Goal: Task Accomplishment & Management: Complete application form

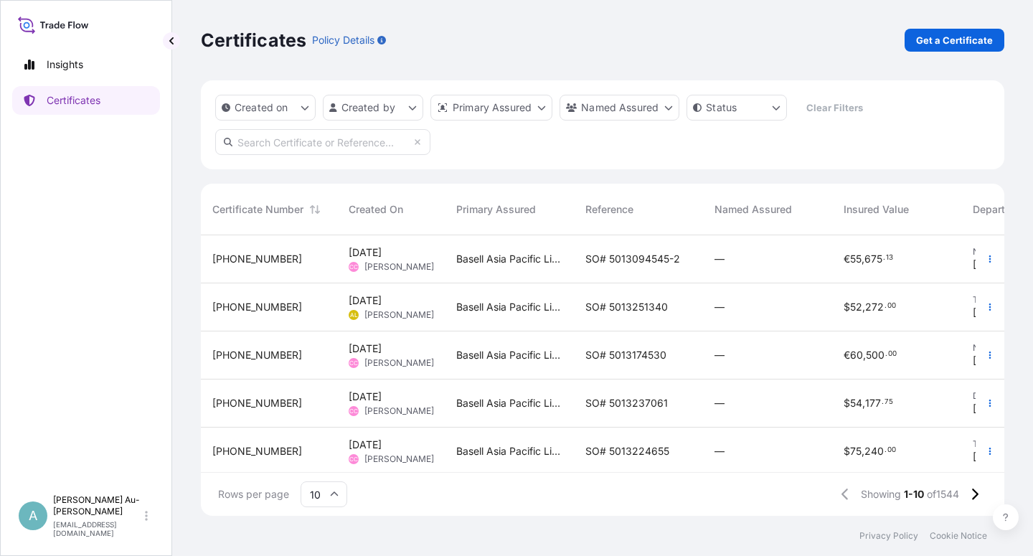
scroll to position [276, 791]
click at [264, 144] on input "text" at bounding box center [322, 142] width 215 height 26
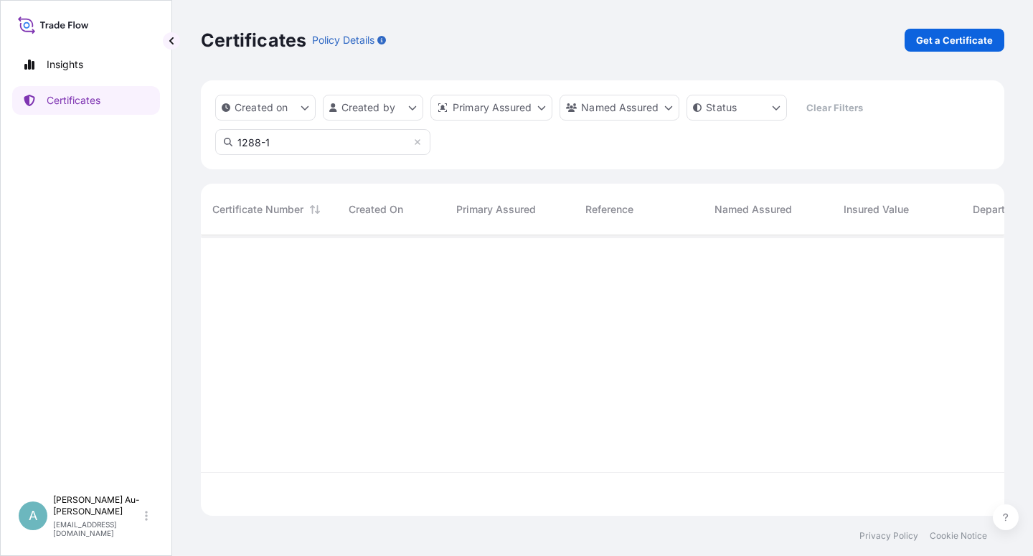
type input "1288-1"
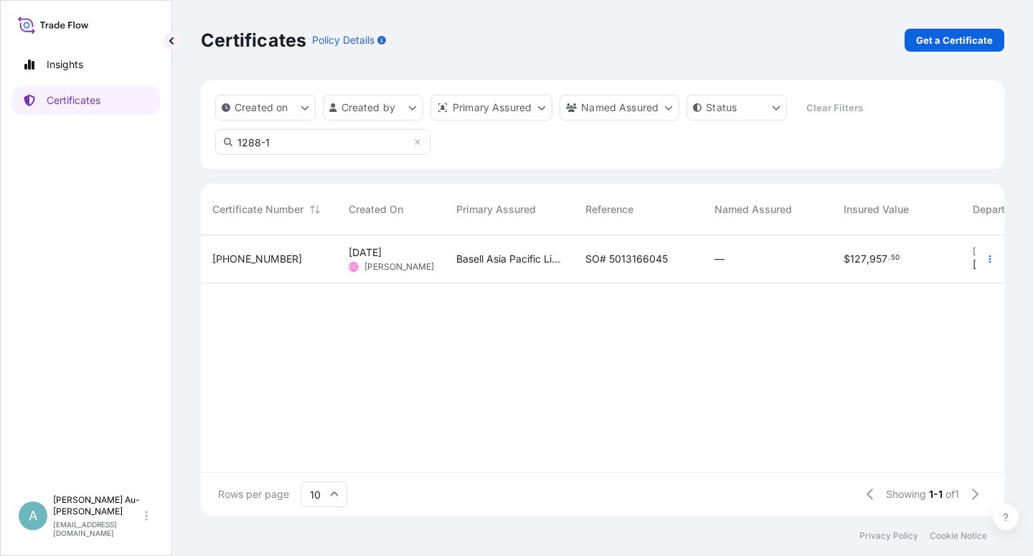
click at [629, 257] on span "SO# 5013166045" at bounding box center [626, 259] width 82 height 14
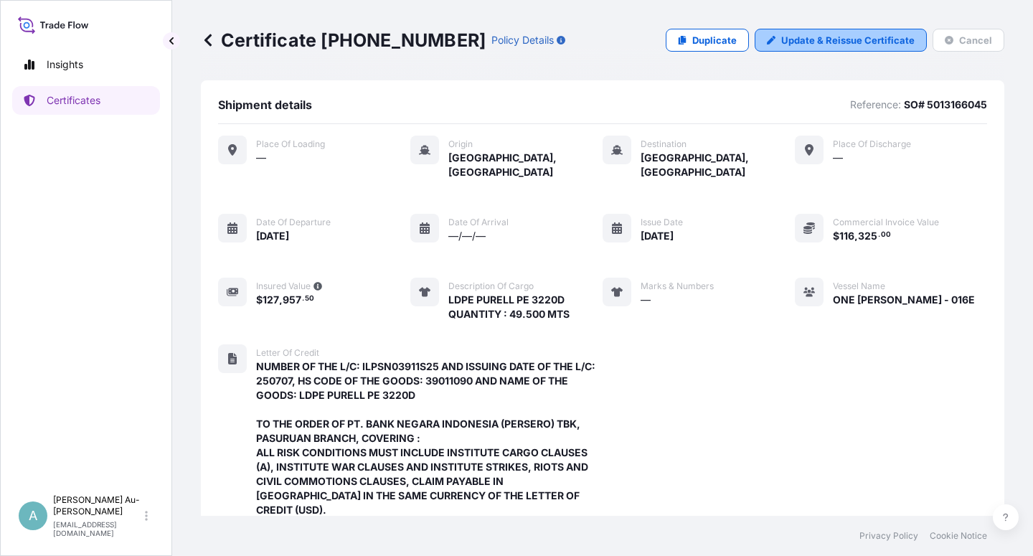
click at [839, 42] on p "Update & Reissue Certificate" at bounding box center [847, 40] width 133 height 14
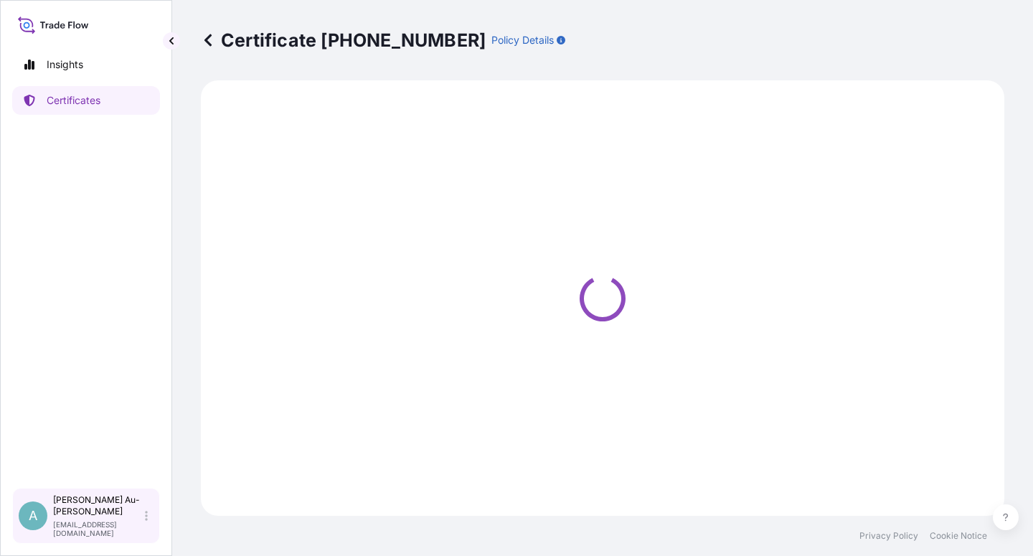
select select "Sea"
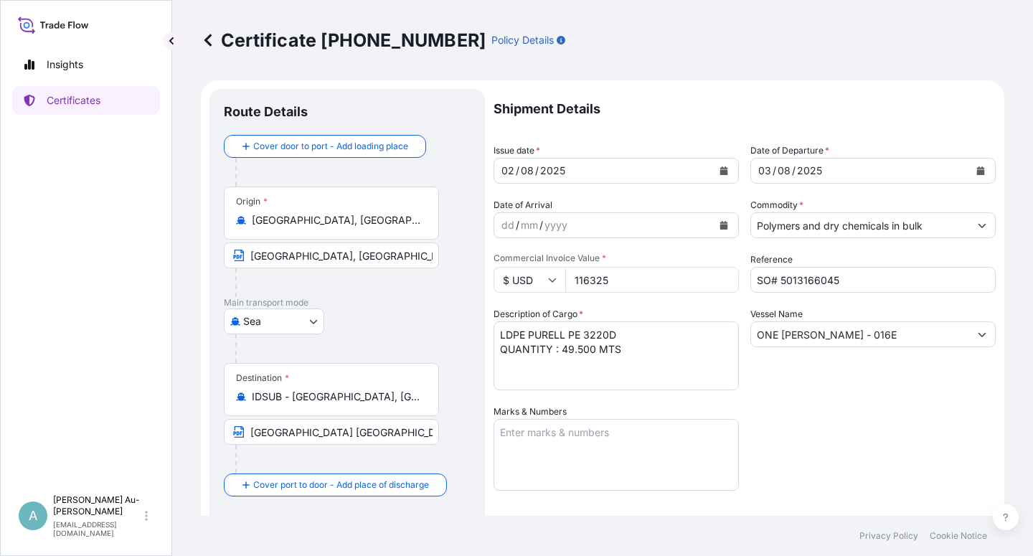
select select "32034"
click at [720, 173] on icon "Calendar" at bounding box center [724, 170] width 8 height 9
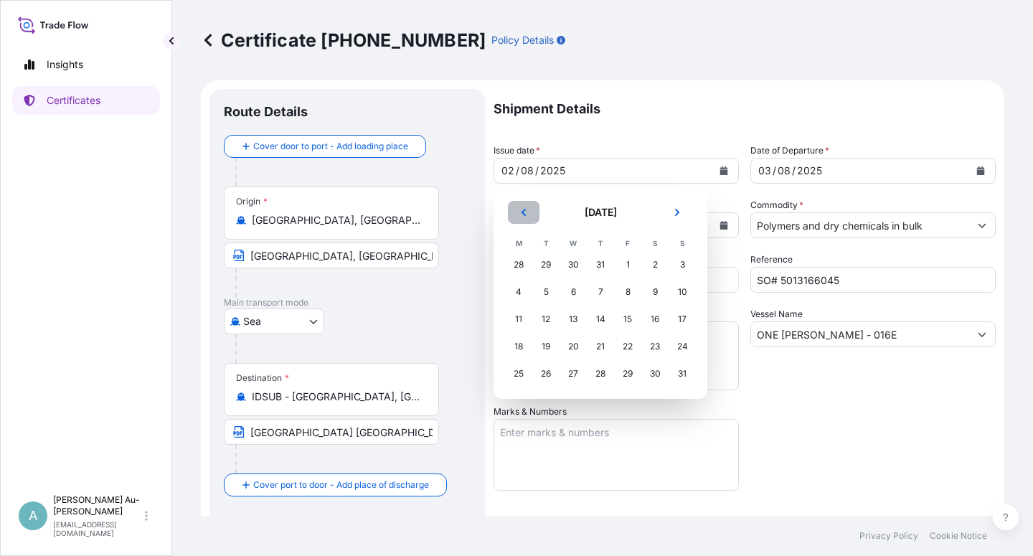
click at [515, 216] on button "Previous" at bounding box center [524, 212] width 32 height 23
click at [599, 377] on div "31" at bounding box center [600, 374] width 26 height 26
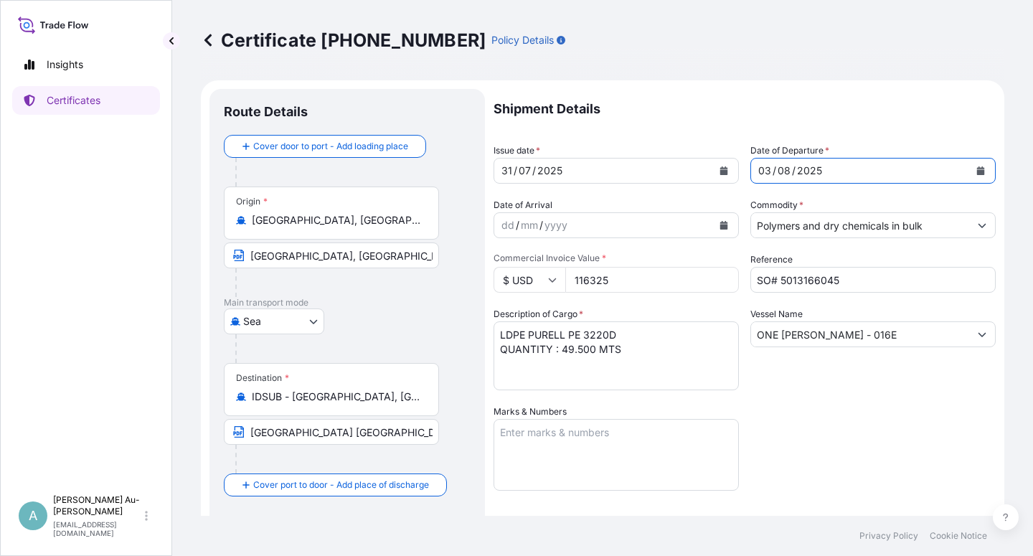
click at [977, 174] on icon "Calendar" at bounding box center [981, 170] width 8 height 9
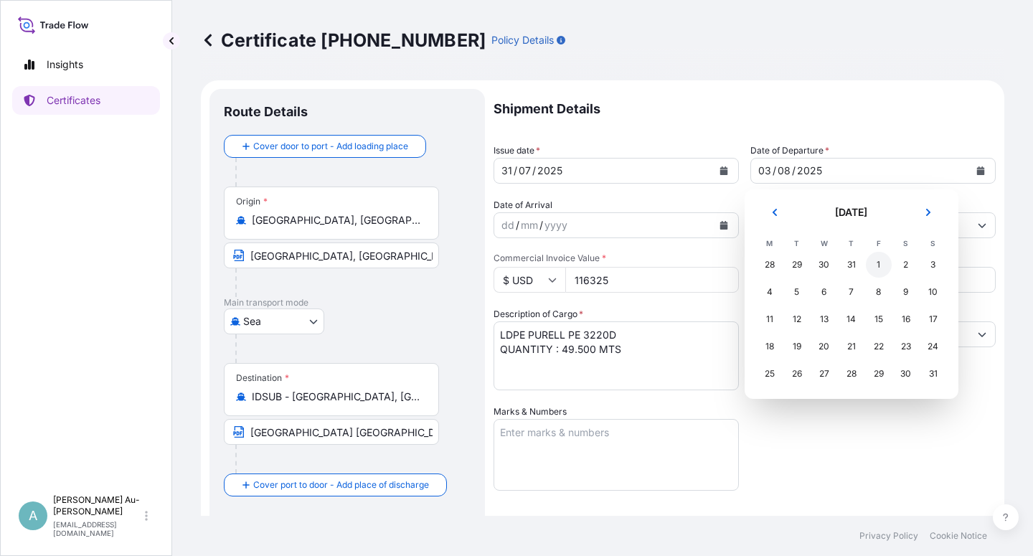
click at [877, 267] on div "1" at bounding box center [879, 265] width 26 height 26
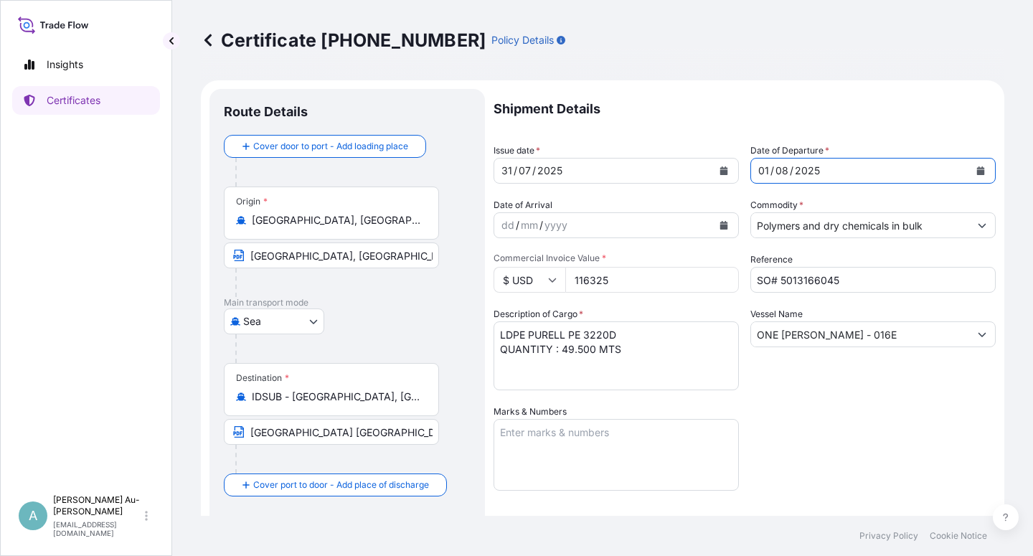
click at [851, 419] on div "Shipment Details Issue date * [DATE] Date of Departure * [DATE] Date of Arrival…" at bounding box center [745, 458] width 502 height 738
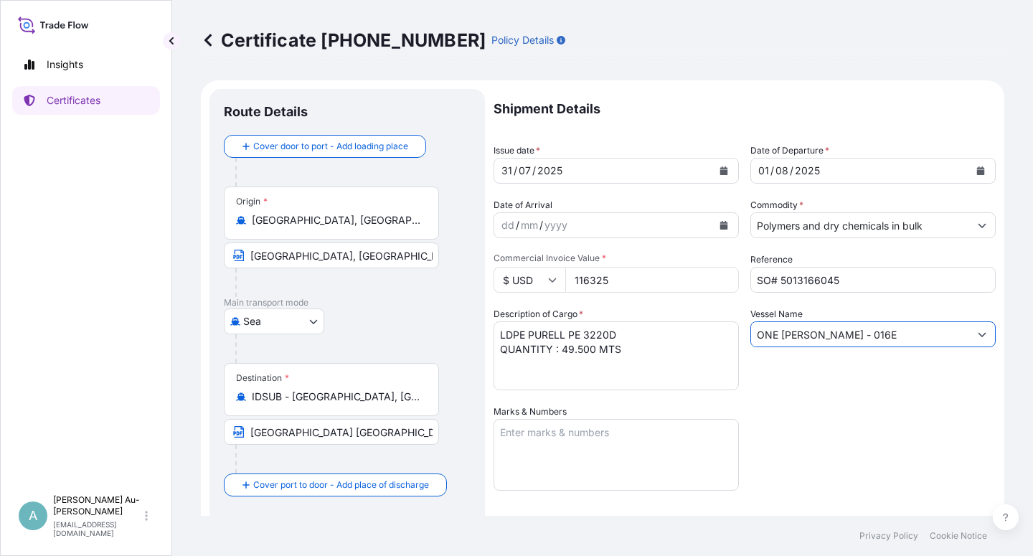
drag, startPoint x: 879, startPoint y: 341, endPoint x: 730, endPoint y: 347, distance: 148.6
click at [751, 345] on input "ONE [PERSON_NAME] - 016E" at bounding box center [860, 334] width 218 height 26
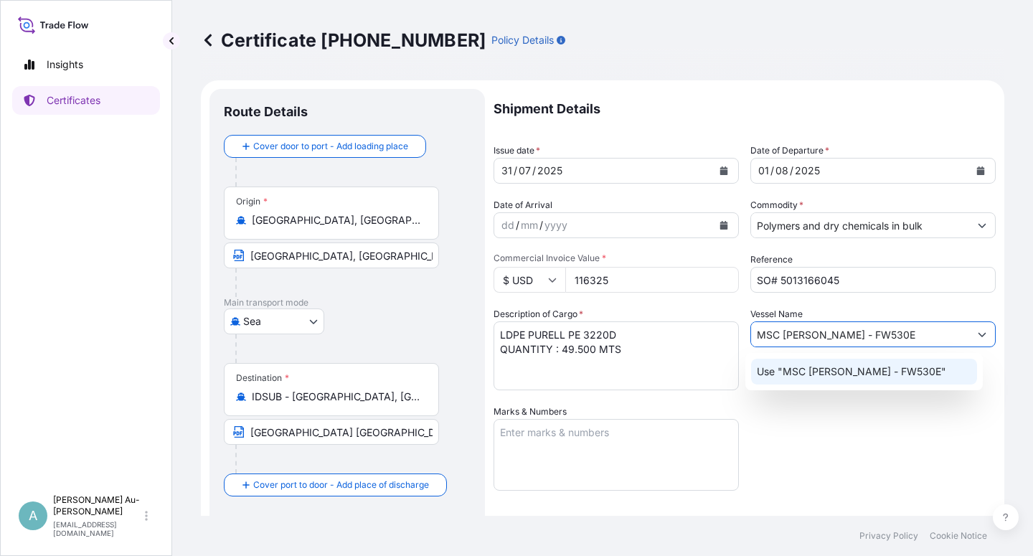
type input "MSC [PERSON_NAME] - FW530E"
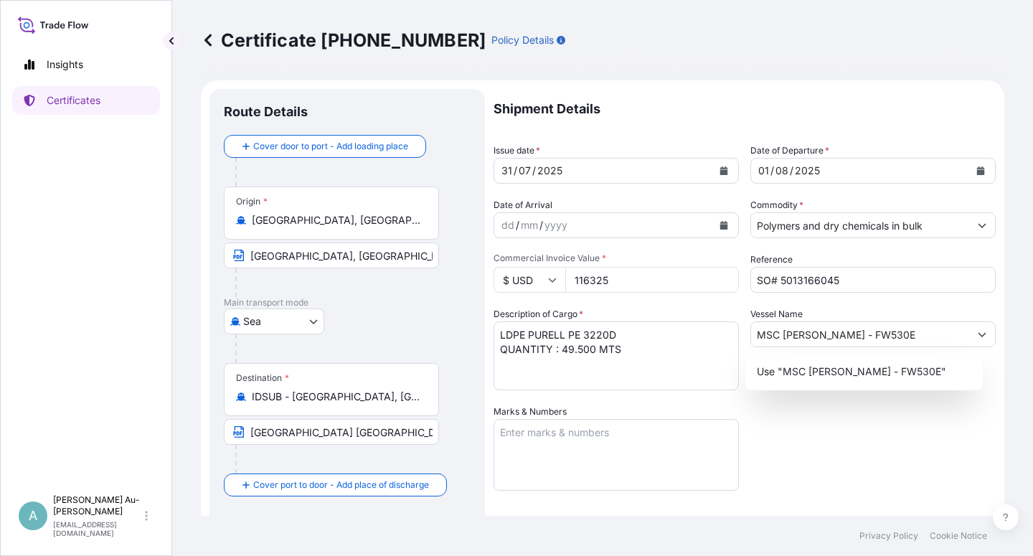
click at [888, 448] on div "Shipment Details Issue date * [DATE] Date of Departure * [DATE] Date of Arrival…" at bounding box center [745, 458] width 502 height 738
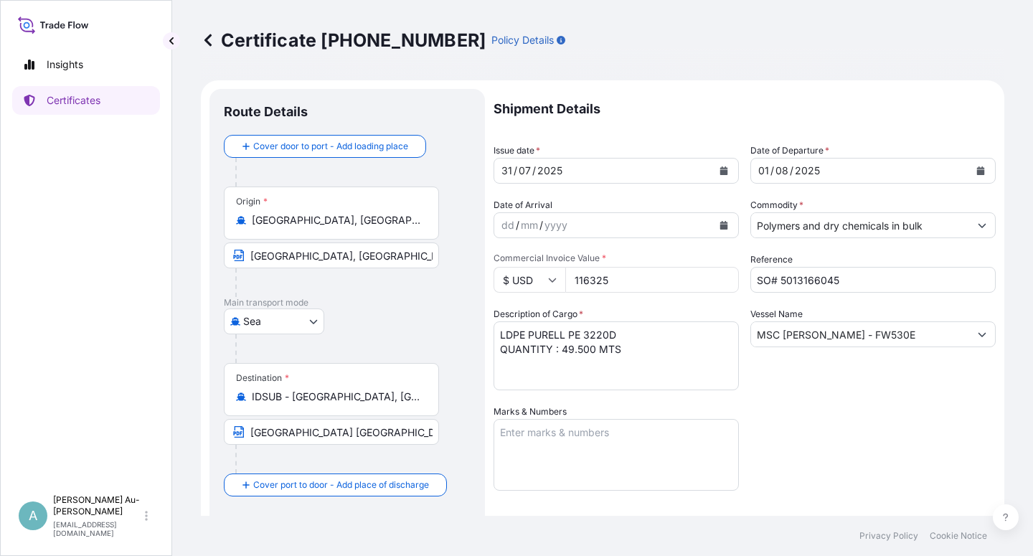
click at [249, 434] on input "[GEOGRAPHIC_DATA] [GEOGRAPHIC_DATA] [GEOGRAPHIC_DATA]" at bounding box center [331, 432] width 215 height 26
click at [278, 434] on input "Text to appear on certificate" at bounding box center [331, 432] width 215 height 26
paste input "[GEOGRAPHIC_DATA] [GEOGRAPHIC_DATA] [GEOGRAPHIC_DATA]"
type input "[GEOGRAPHIC_DATA] [GEOGRAPHIC_DATA] [GEOGRAPHIC_DATA]"
drag, startPoint x: 852, startPoint y: 433, endPoint x: 825, endPoint y: 435, distance: 27.3
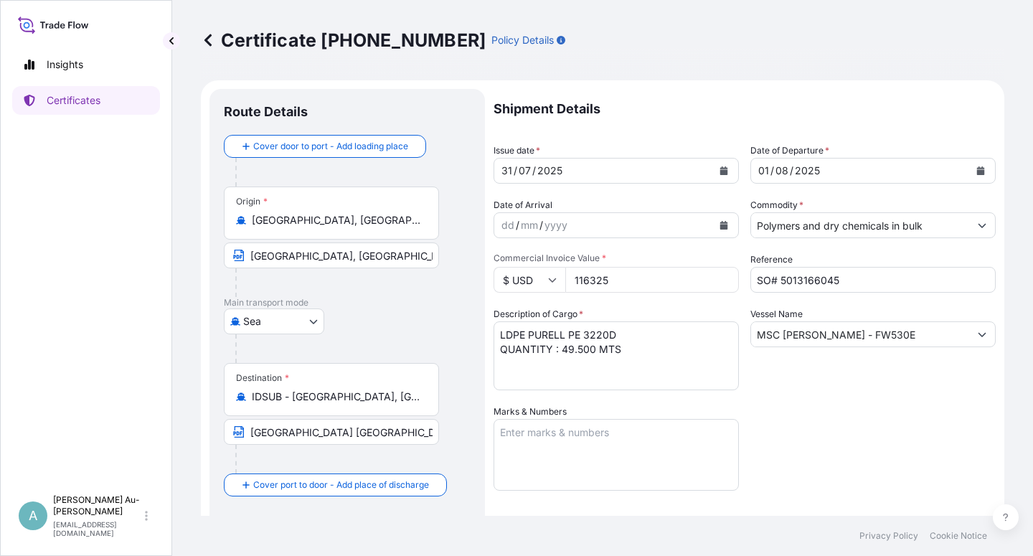
click at [854, 430] on div "Shipment Details Issue date * [DATE] Date of Departure * [DATE] Date of Arrival…" at bounding box center [745, 458] width 502 height 738
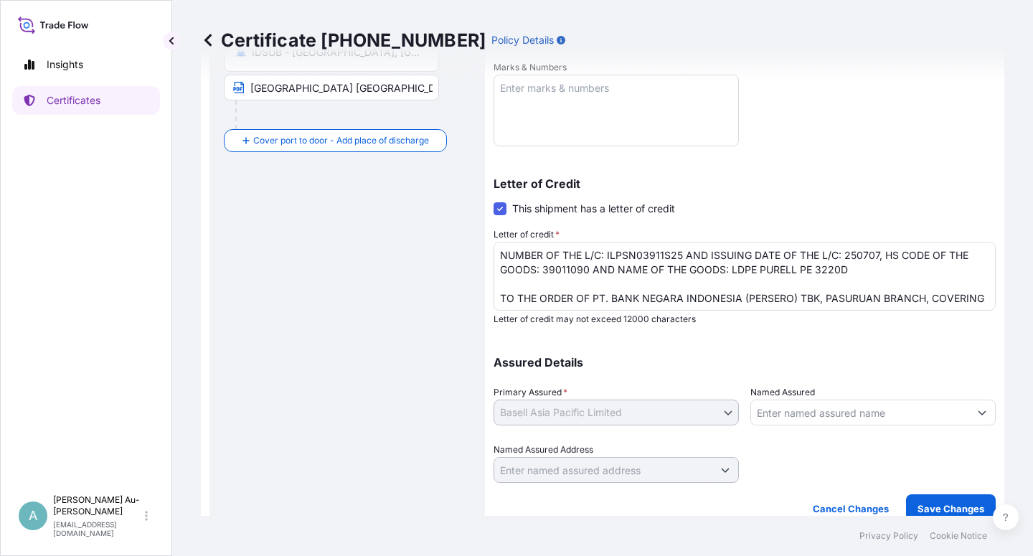
scroll to position [351, 0]
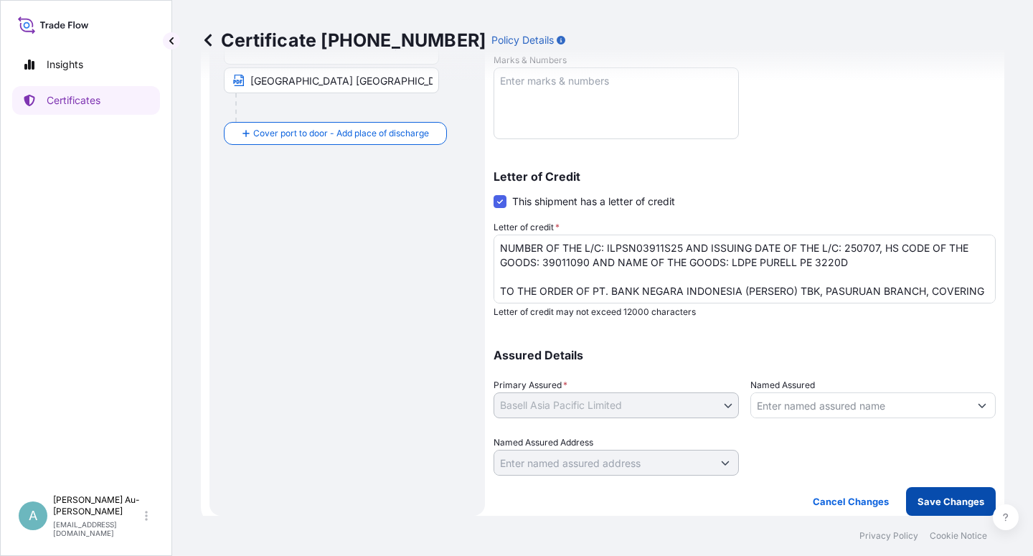
click at [927, 501] on p "Save Changes" at bounding box center [950, 501] width 67 height 14
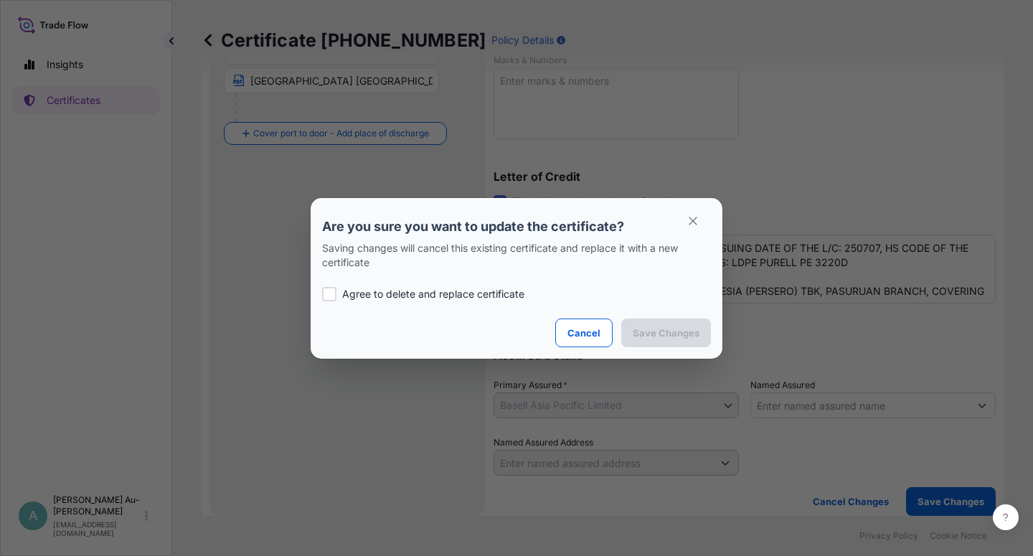
click at [375, 295] on p "Agree to delete and replace certificate" at bounding box center [433, 294] width 182 height 14
checkbox input "true"
click at [648, 329] on p "Save Changes" at bounding box center [666, 333] width 67 height 14
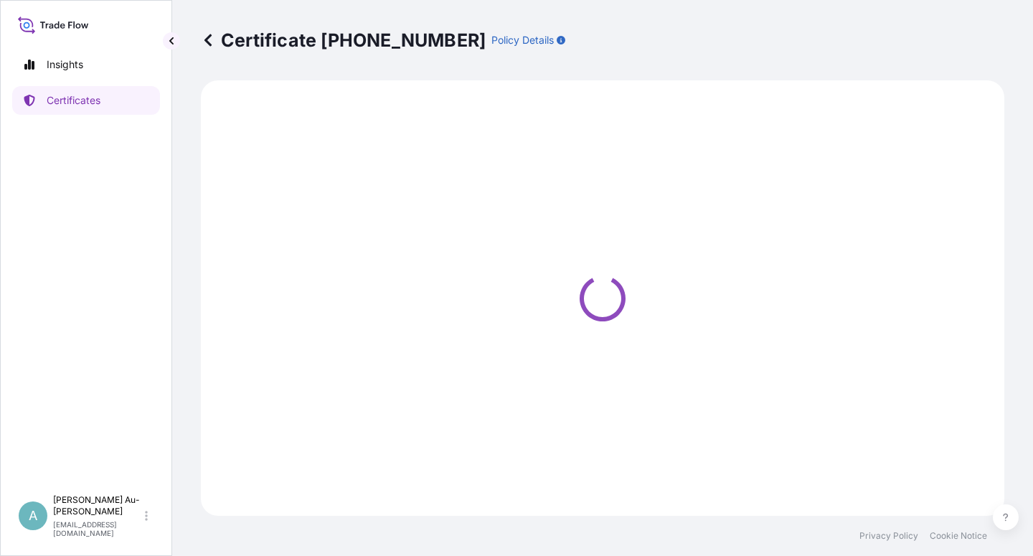
select select "Sea"
select select "32034"
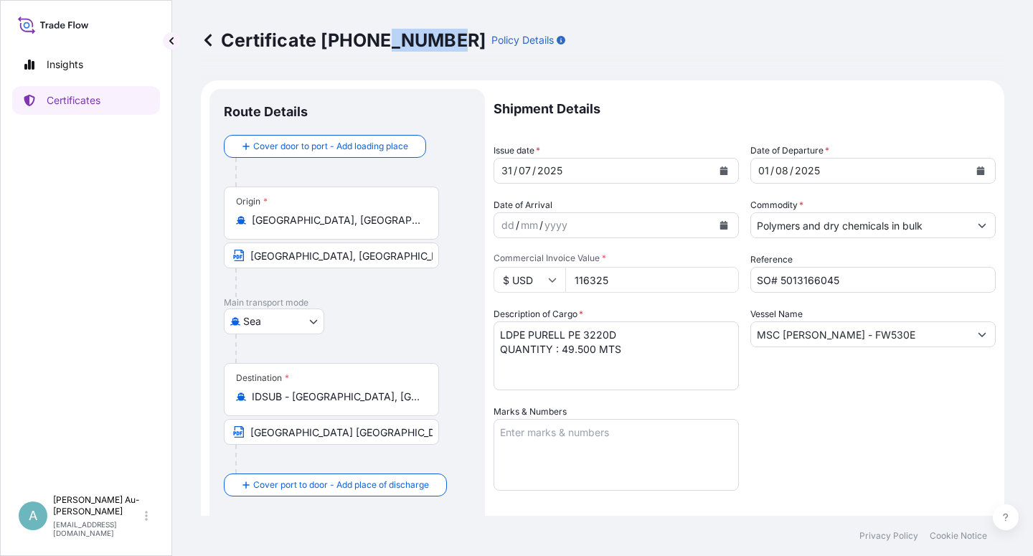
drag, startPoint x: 391, startPoint y: 42, endPoint x: 448, endPoint y: 40, distance: 57.4
click at [448, 40] on p "Certificate [PHONE_NUMBER]" at bounding box center [343, 40] width 285 height 23
copy p "1288-2"
click at [70, 103] on p "Certificates" at bounding box center [74, 100] width 54 height 14
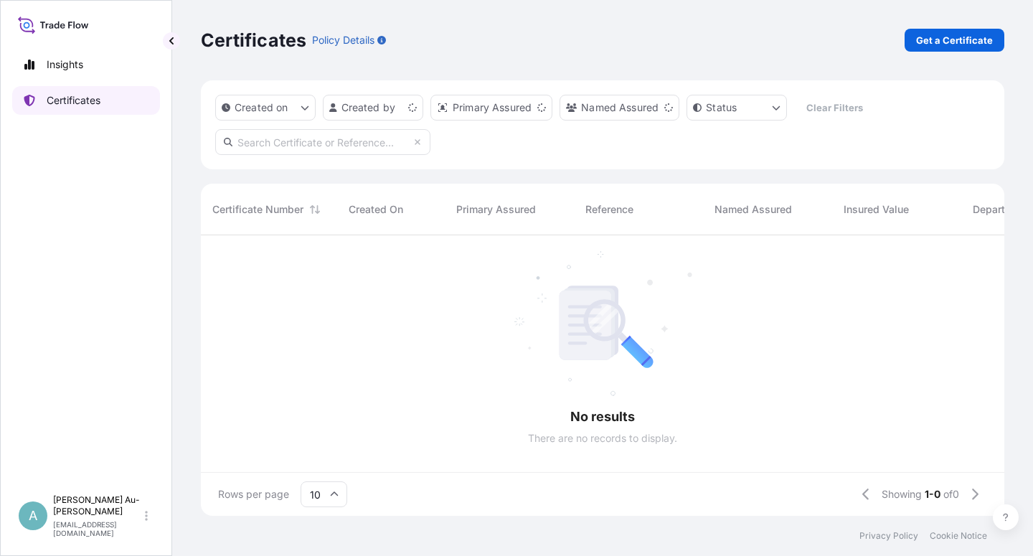
scroll to position [276, 791]
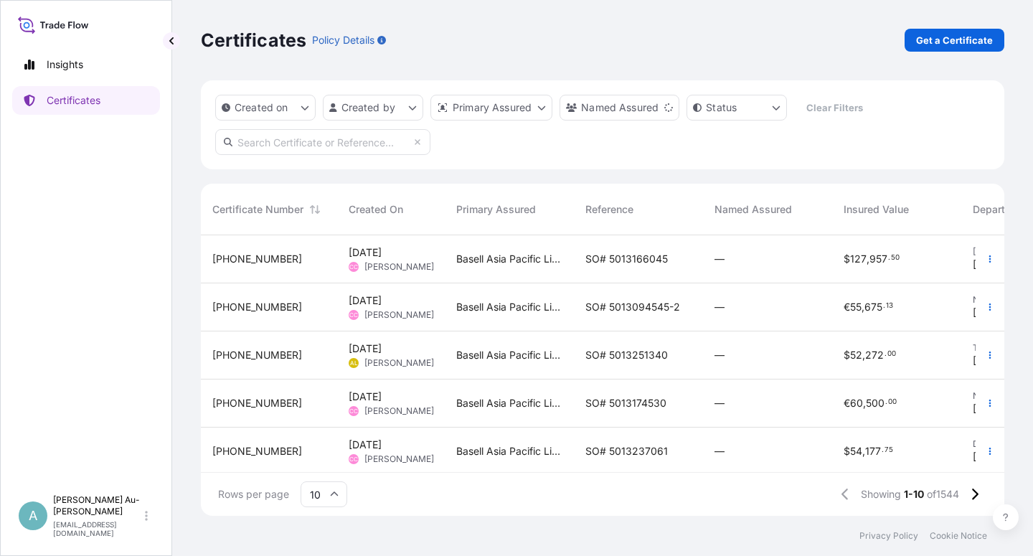
click at [357, 147] on input "text" at bounding box center [322, 142] width 215 height 26
paste input "1288-2"
type input "1288-2"
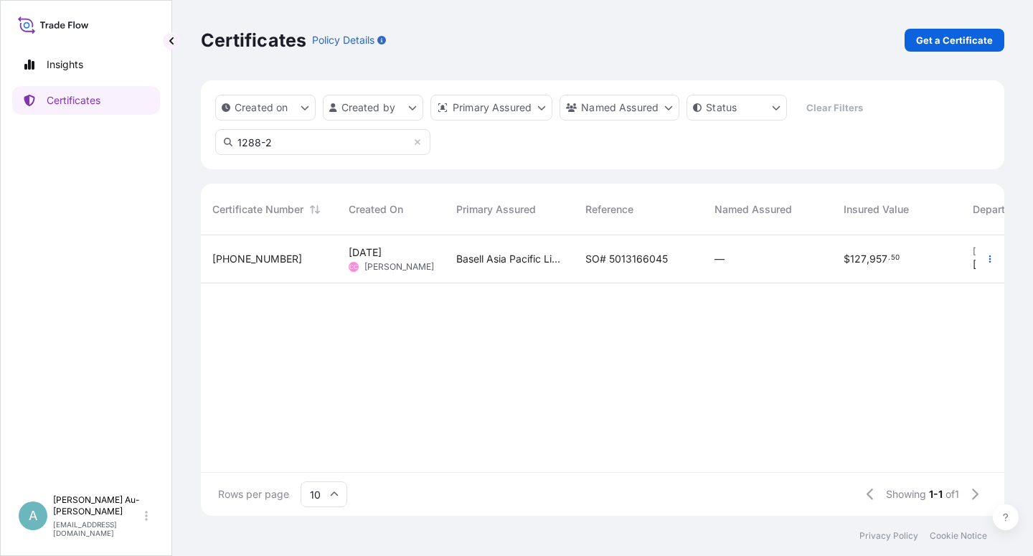
click at [587, 265] on span "SO# 5013166045" at bounding box center [626, 259] width 82 height 14
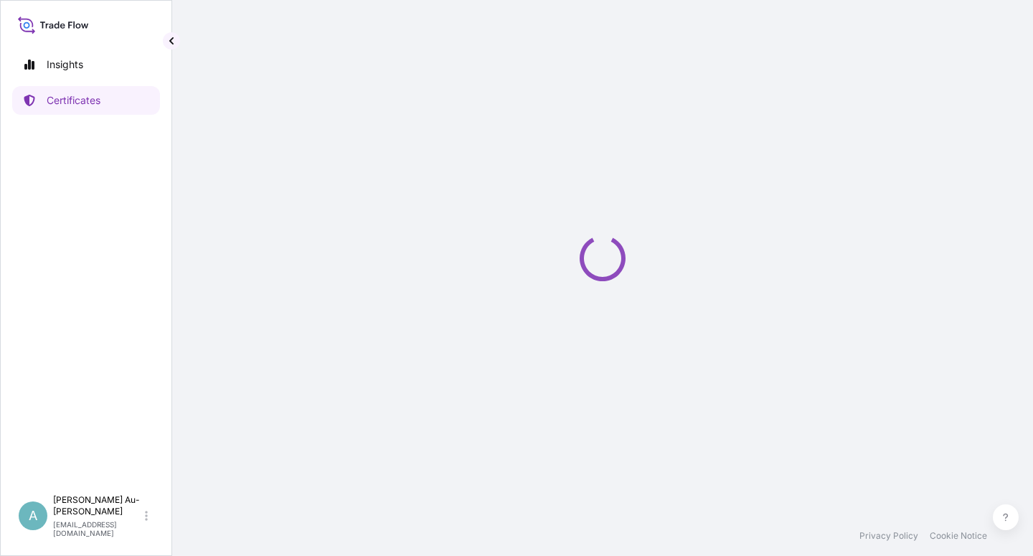
click at [587, 265] on icon "Loading" at bounding box center [603, 258] width 46 height 46
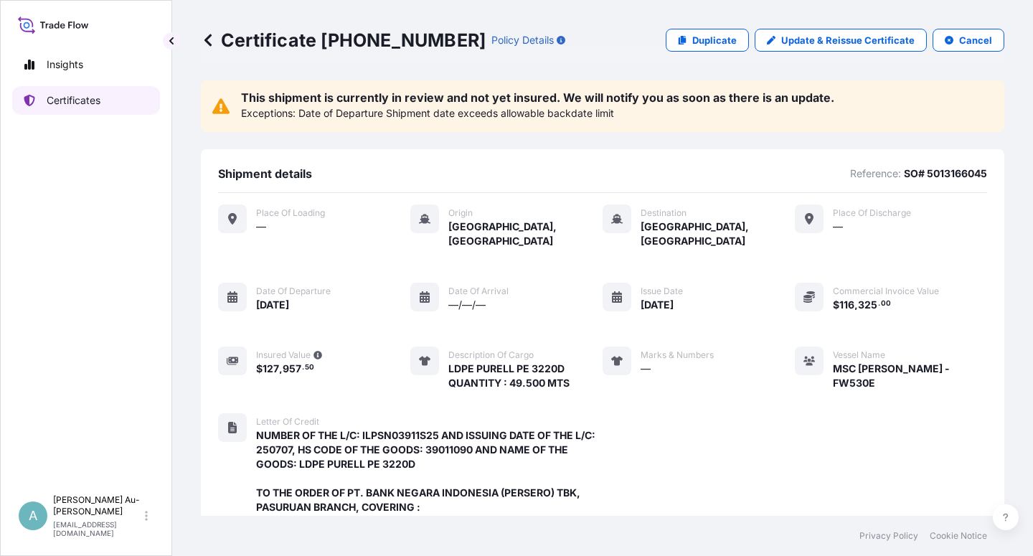
click at [90, 107] on p "Certificates" at bounding box center [74, 100] width 54 height 14
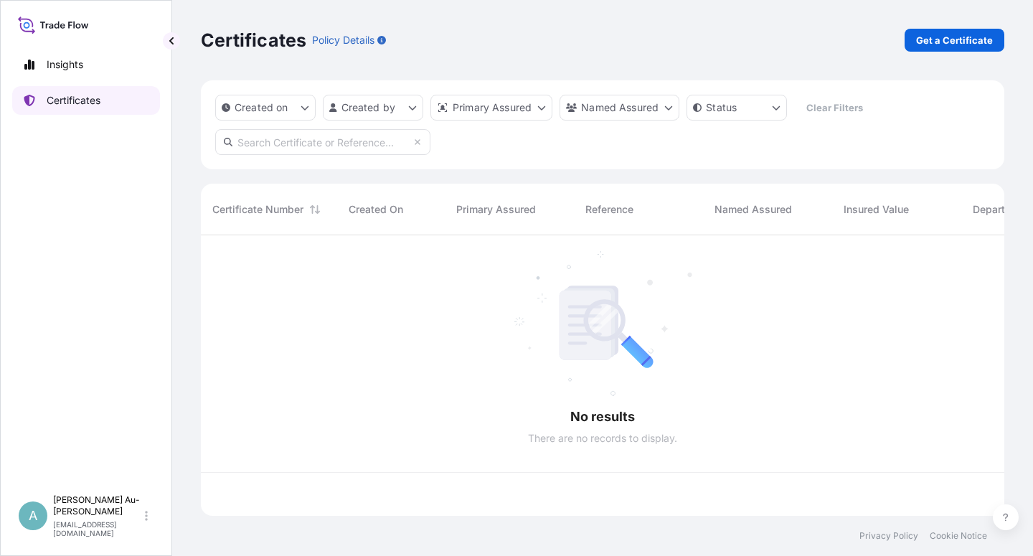
scroll to position [276, 791]
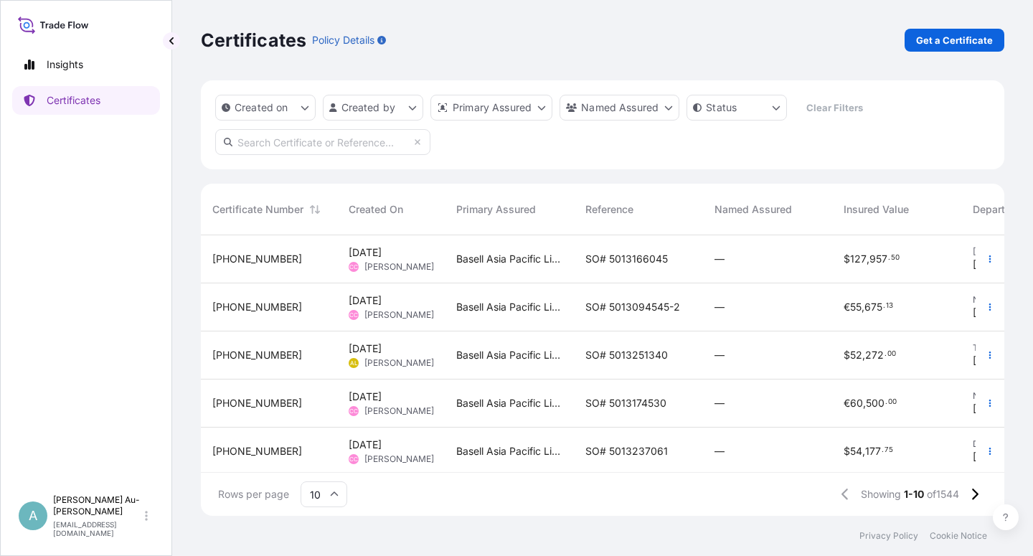
click at [654, 268] on div "SO# 5013166045" at bounding box center [638, 259] width 129 height 48
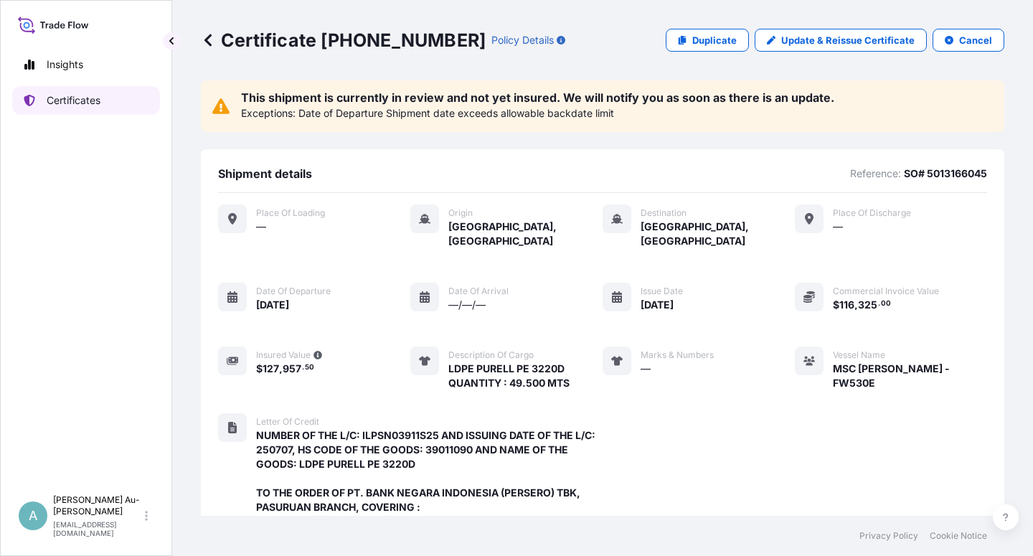
click at [75, 108] on link "Certificates" at bounding box center [86, 100] width 148 height 29
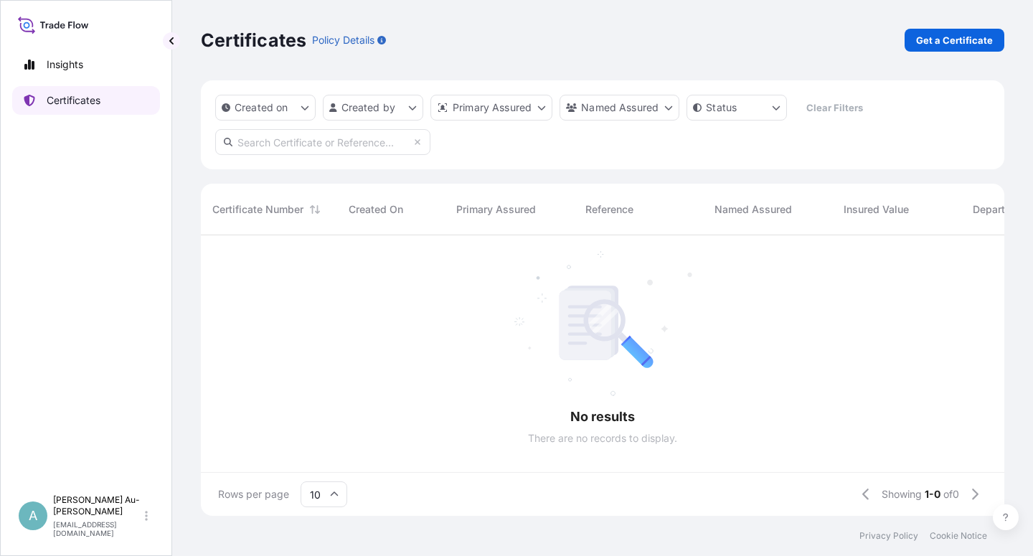
scroll to position [276, 791]
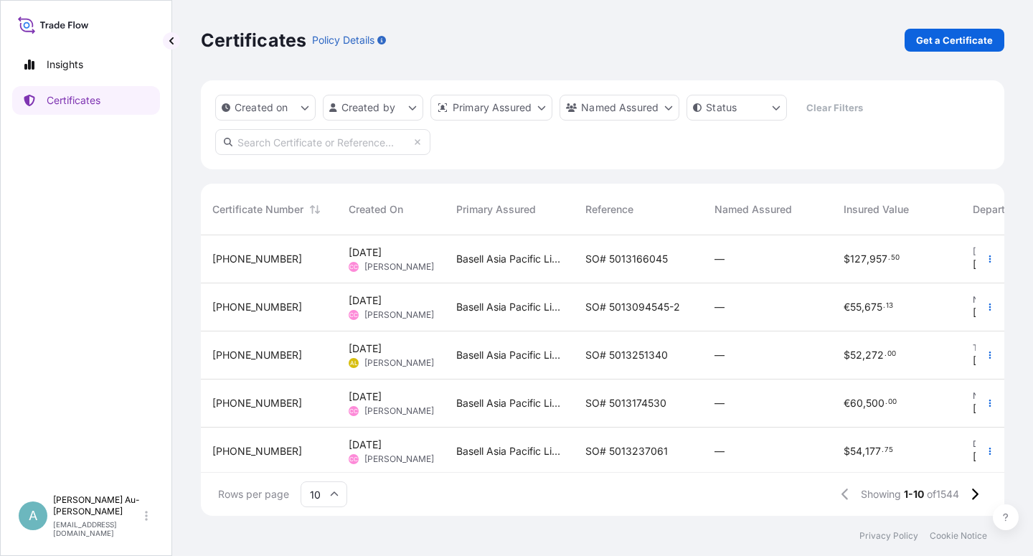
click at [605, 262] on span "SO# 5013166045" at bounding box center [626, 259] width 82 height 14
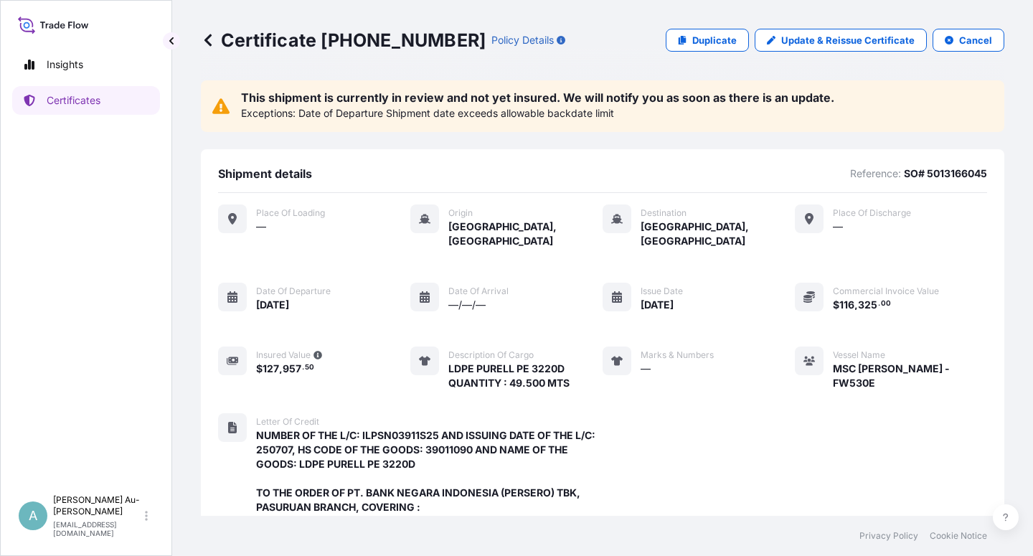
click at [724, 124] on div "This shipment is currently in review and not yet insured. We will notify you as…" at bounding box center [602, 106] width 803 height 52
click at [316, 416] on span "Letter of Credit" at bounding box center [287, 421] width 63 height 11
drag, startPoint x: 390, startPoint y: 39, endPoint x: 452, endPoint y: 37, distance: 62.4
click at [452, 37] on div "Certificate [PHONE_NUMBER] Policy Details" at bounding box center [383, 40] width 364 height 23
copy p "1288-2"
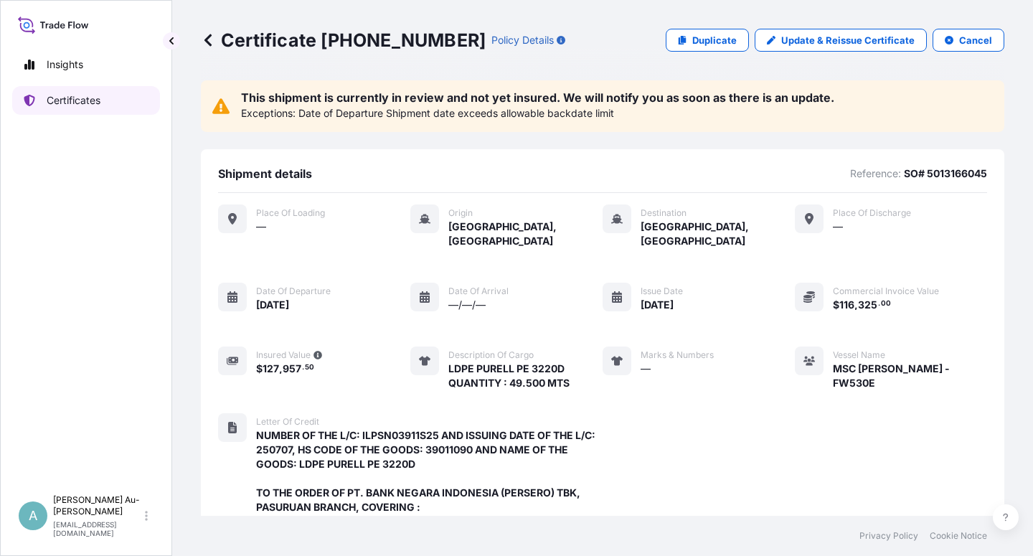
click at [67, 97] on p "Certificates" at bounding box center [74, 100] width 54 height 14
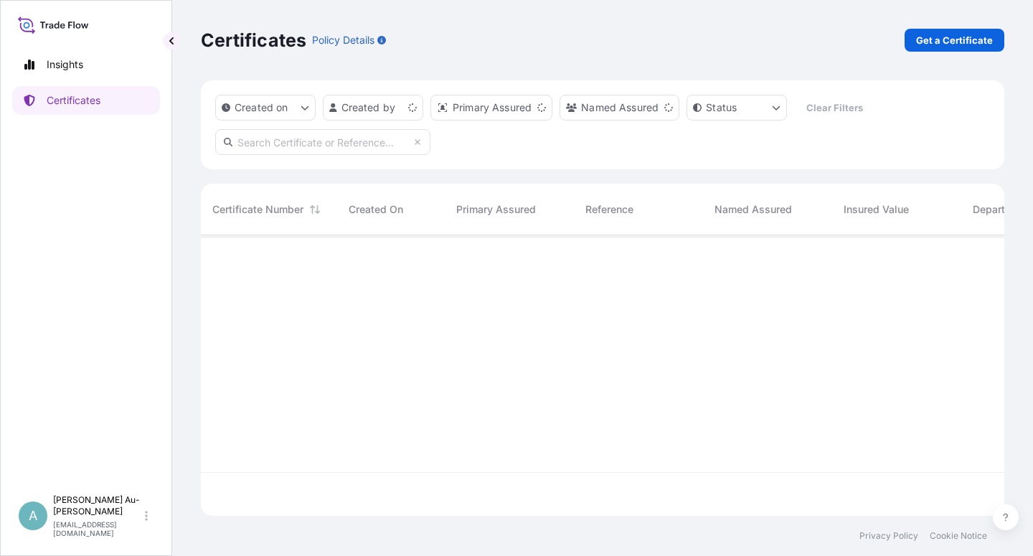
scroll to position [276, 791]
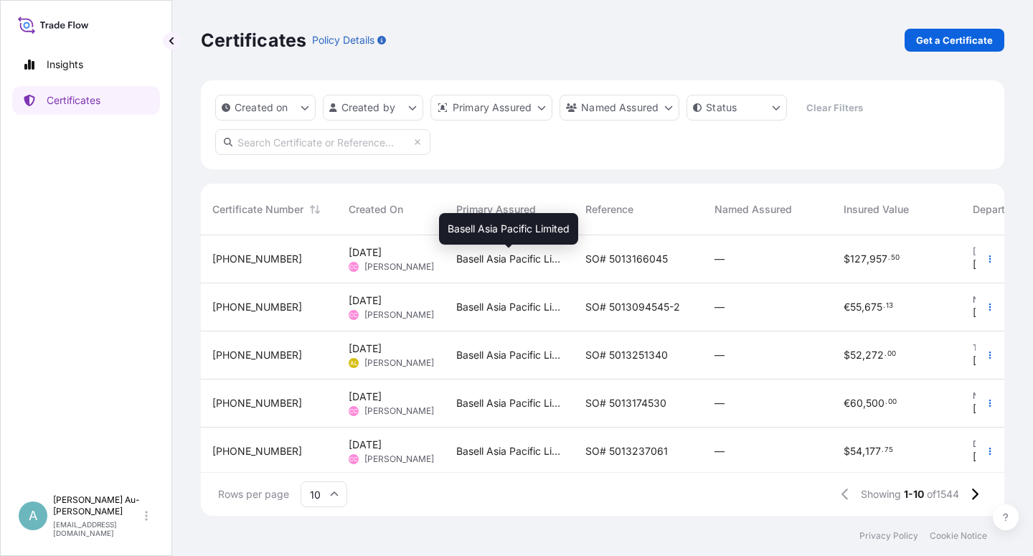
click at [545, 261] on span "Basell Asia Pacific Limited" at bounding box center [509, 259] width 106 height 14
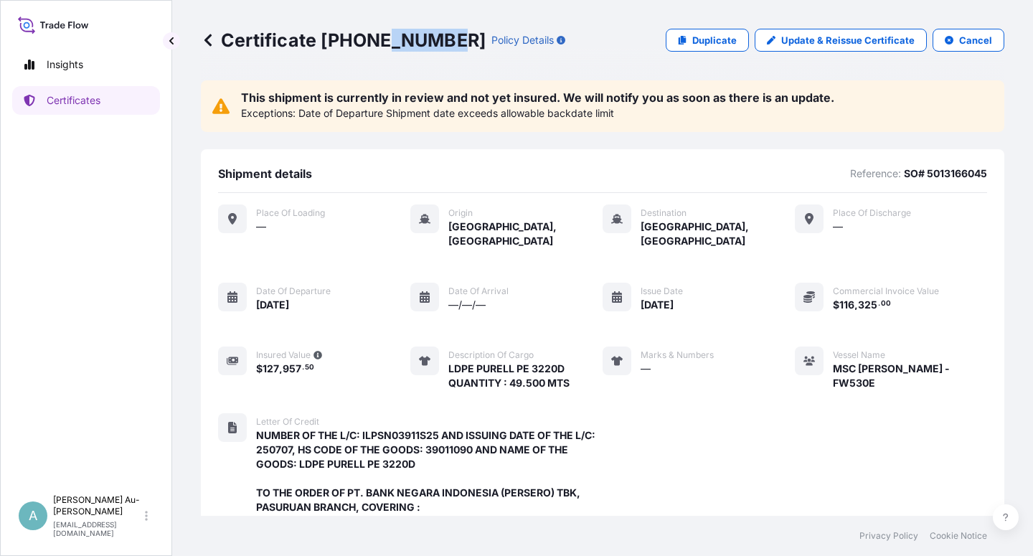
drag, startPoint x: 390, startPoint y: 40, endPoint x: 440, endPoint y: 42, distance: 49.5
click at [443, 41] on p "Certificate [PHONE_NUMBER]" at bounding box center [343, 40] width 285 height 23
copy p "1288-"
click at [71, 102] on p "Certificates" at bounding box center [74, 100] width 54 height 14
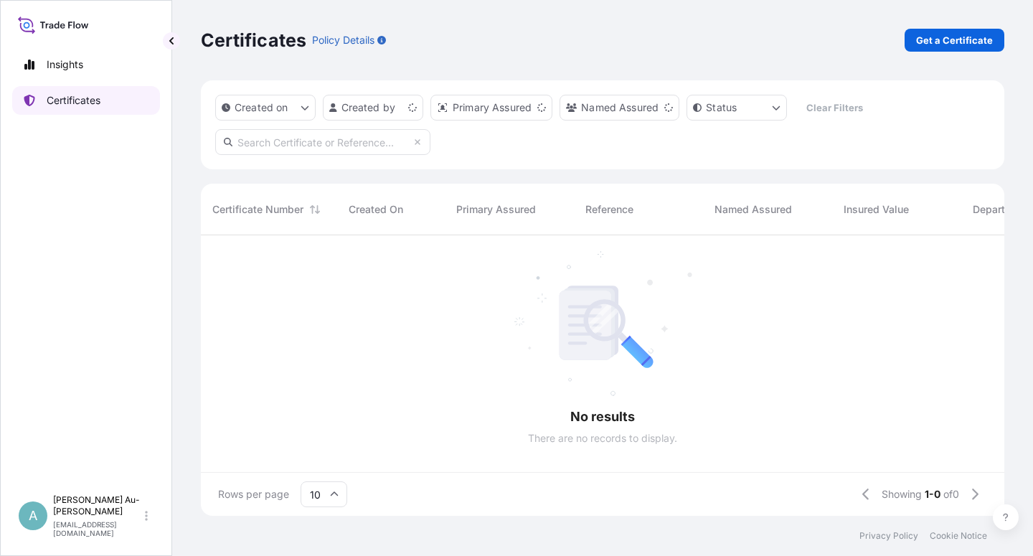
scroll to position [276, 791]
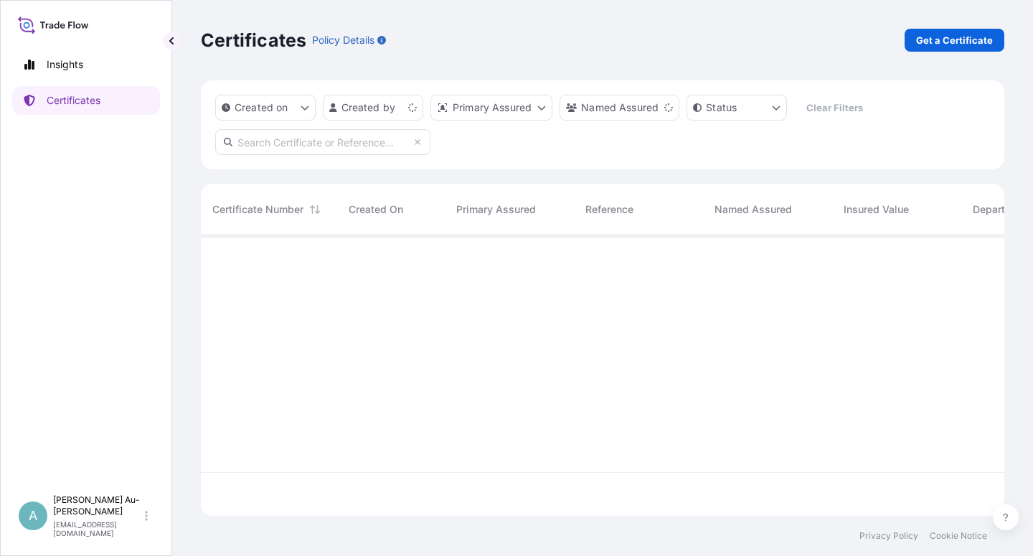
click at [349, 141] on input "text" at bounding box center [322, 142] width 215 height 26
paste input "1288-"
type input "1288-"
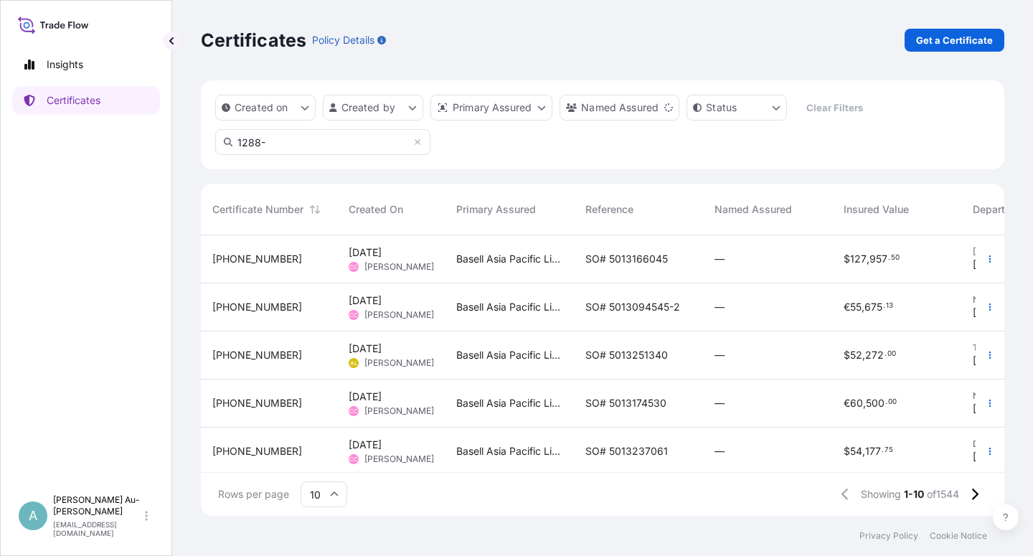
click at [621, 263] on span "SO# 5013166045" at bounding box center [626, 259] width 82 height 14
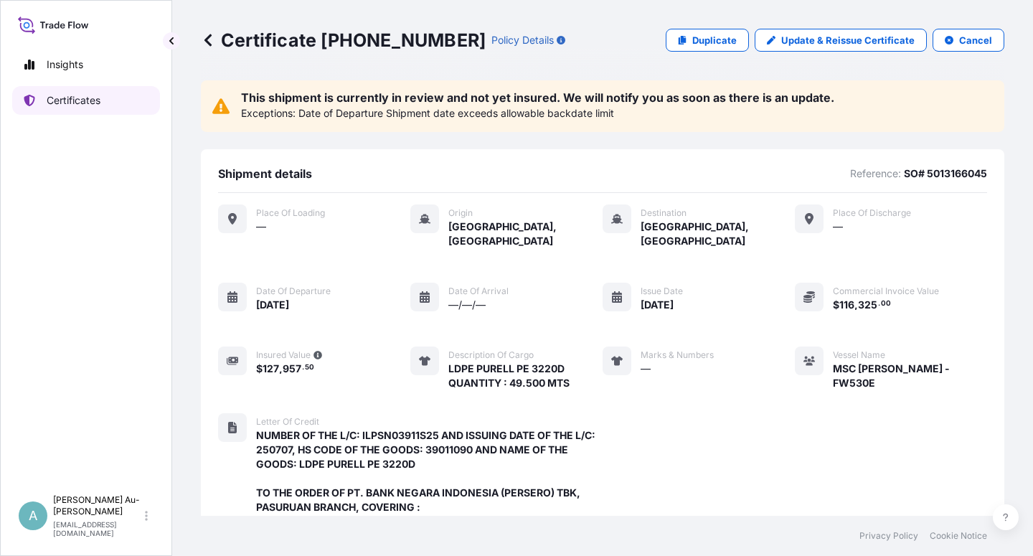
click at [115, 113] on link "Certificates" at bounding box center [86, 100] width 148 height 29
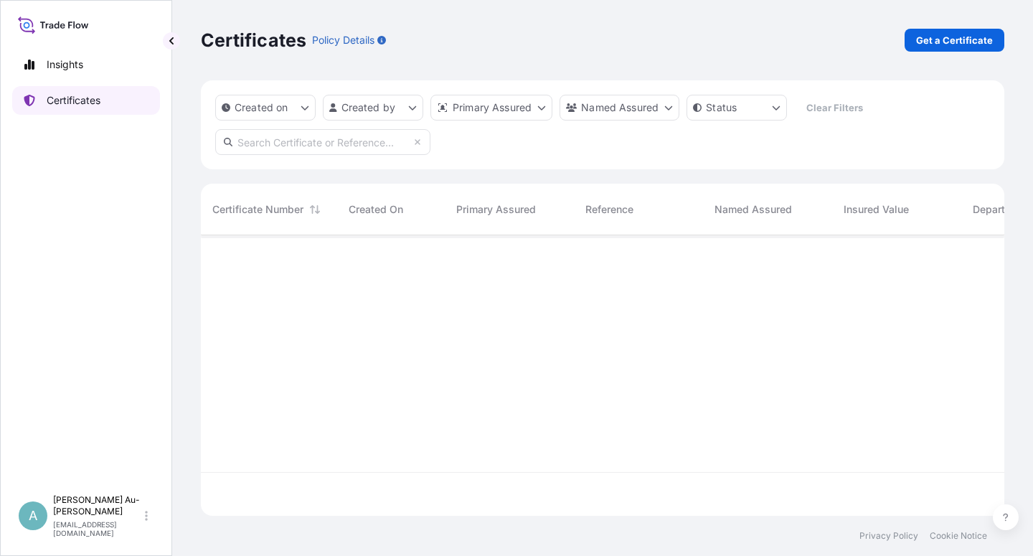
scroll to position [276, 791]
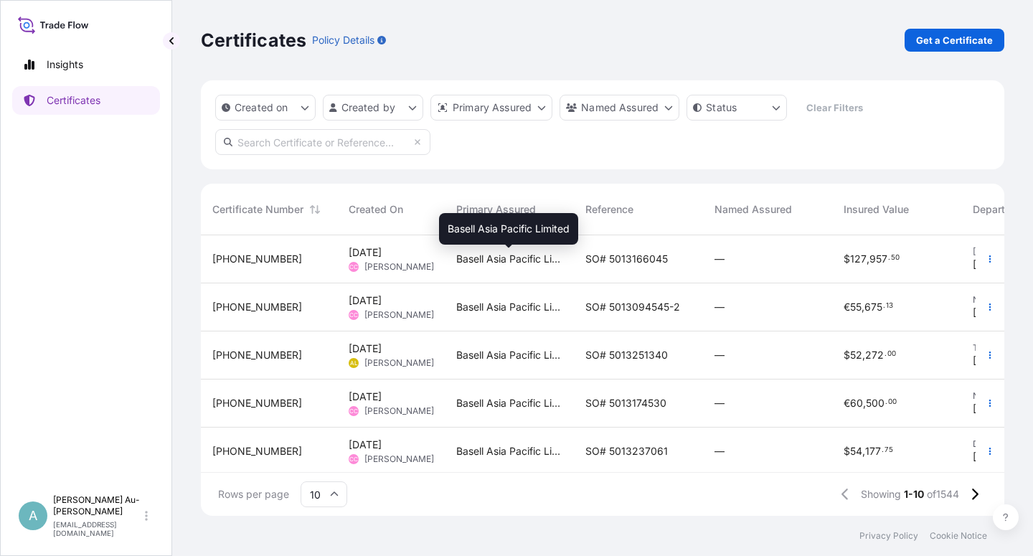
click at [476, 253] on span "Basell Asia Pacific Limited" at bounding box center [509, 259] width 106 height 14
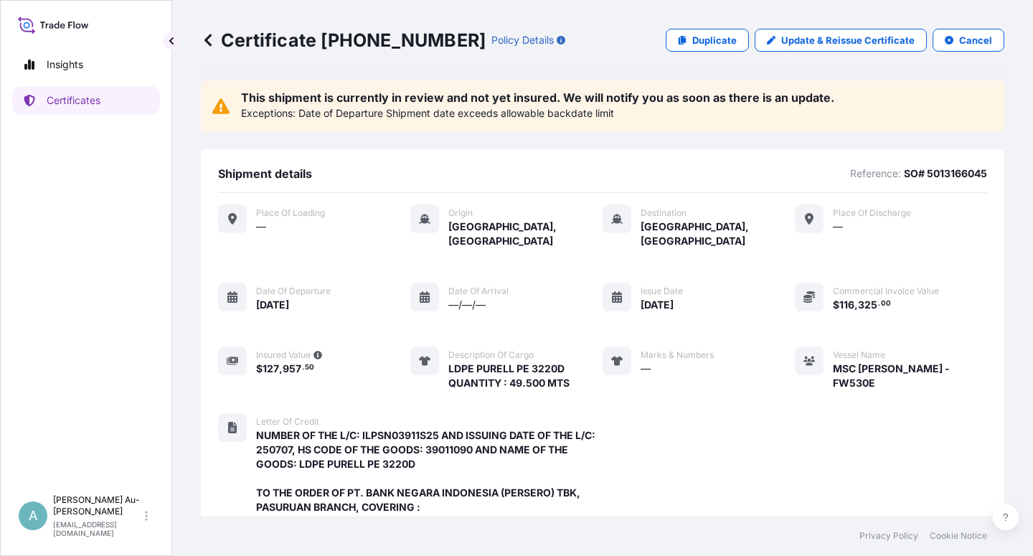
drag, startPoint x: 126, startPoint y: 229, endPoint x: 95, endPoint y: 202, distance: 41.7
click at [99, 226] on div "Insights Certificates" at bounding box center [86, 262] width 148 height 450
click at [95, 109] on link "Certificates" at bounding box center [86, 100] width 148 height 29
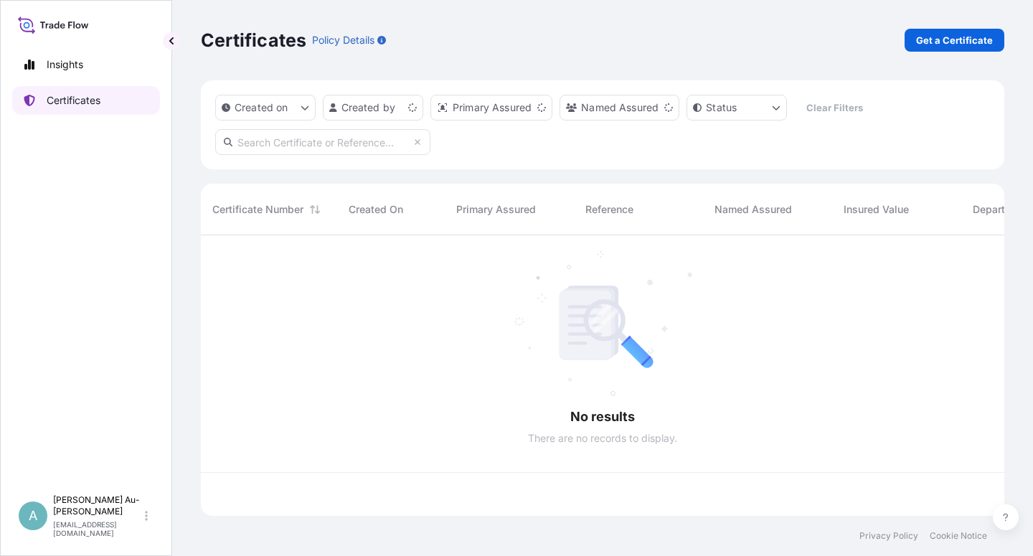
scroll to position [276, 791]
click at [251, 144] on input "text" at bounding box center [322, 142] width 215 height 26
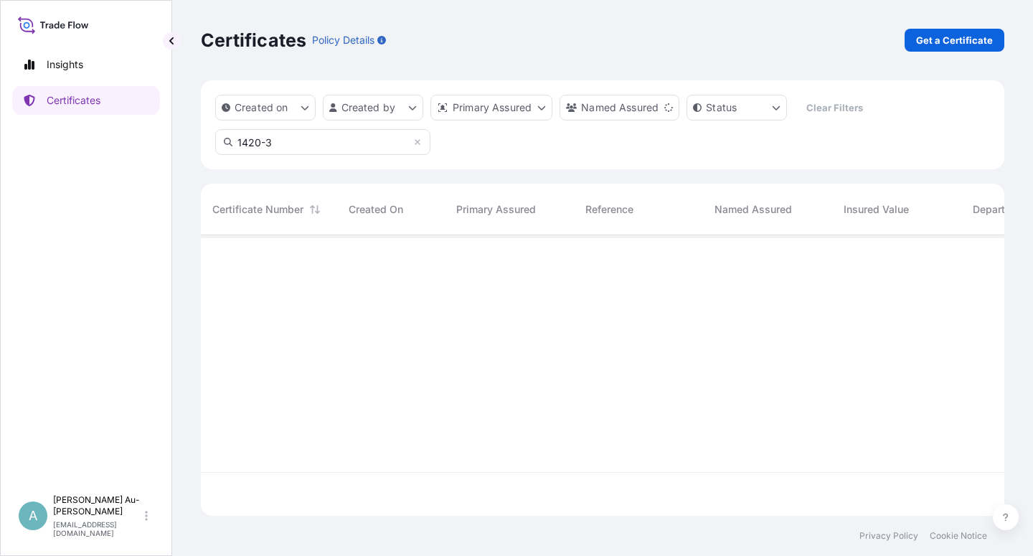
type input "1420-3"
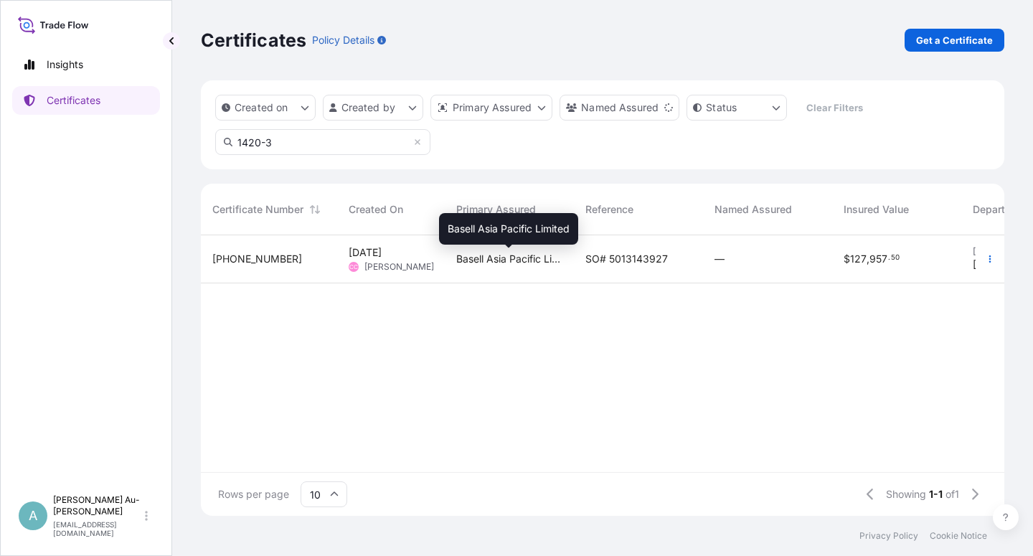
click at [534, 262] on span "Basell Asia Pacific Limited" at bounding box center [509, 259] width 106 height 14
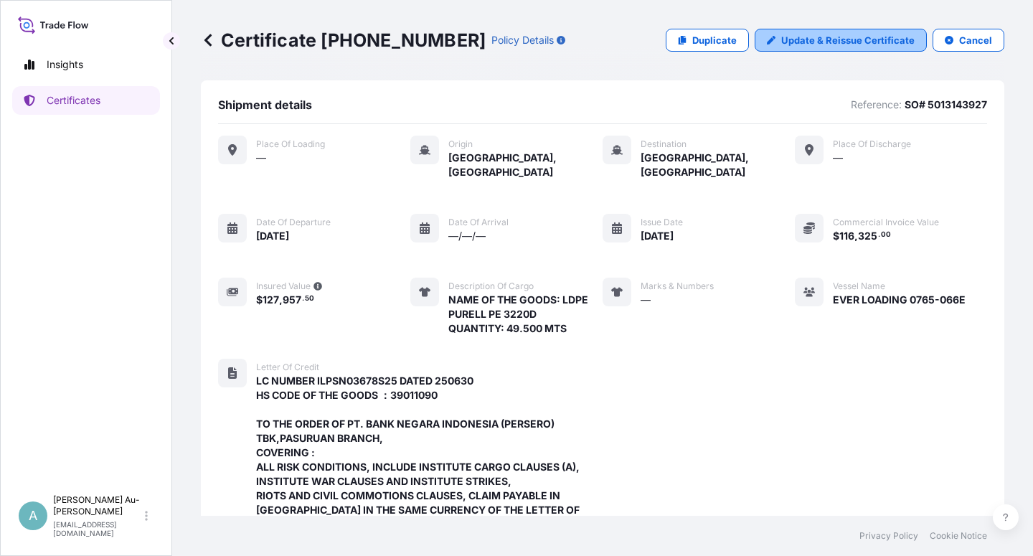
click at [798, 37] on p "Update & Reissue Certificate" at bounding box center [847, 40] width 133 height 14
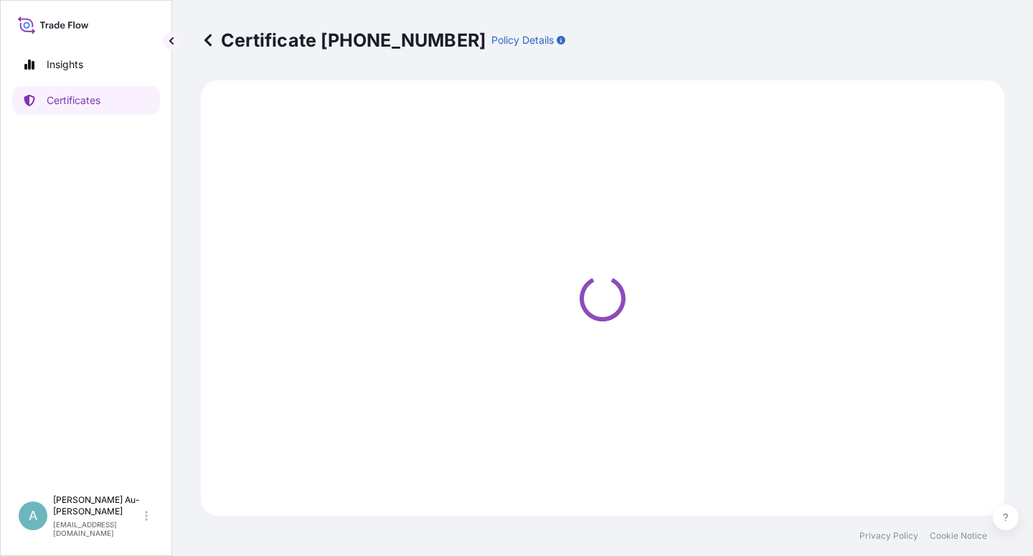
select select "Sea"
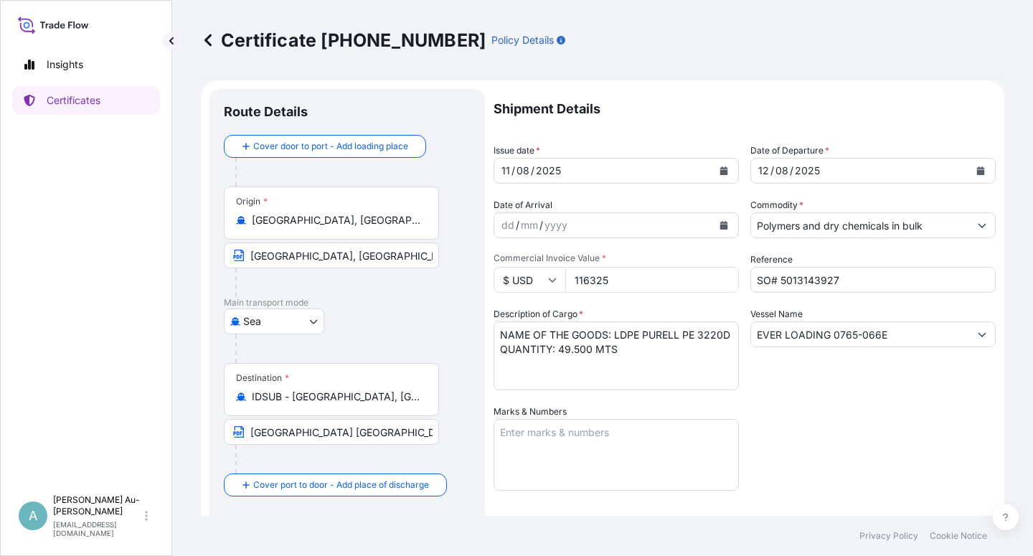
click at [719, 169] on icon "Calendar" at bounding box center [723, 170] width 9 height 9
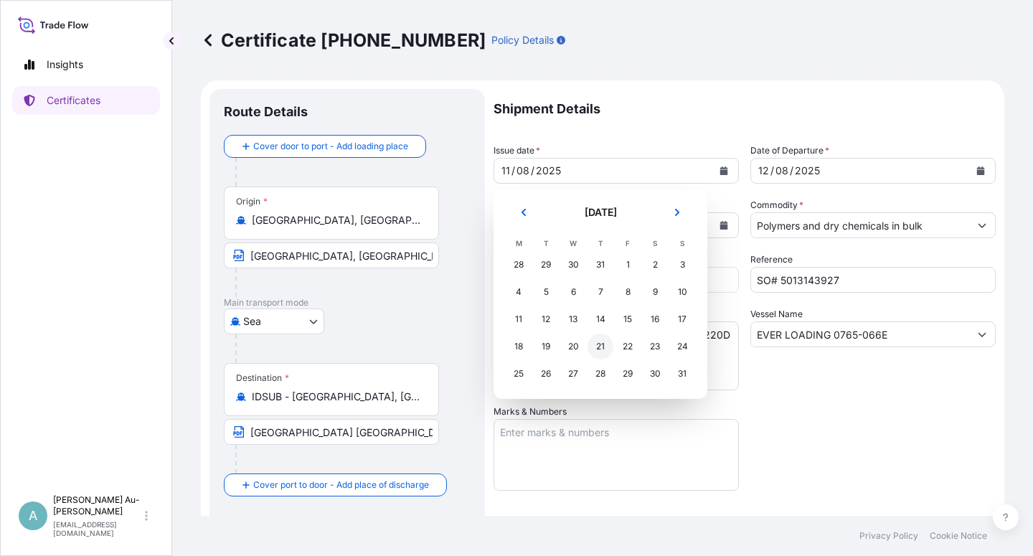
click at [600, 345] on div "21" at bounding box center [600, 347] width 26 height 26
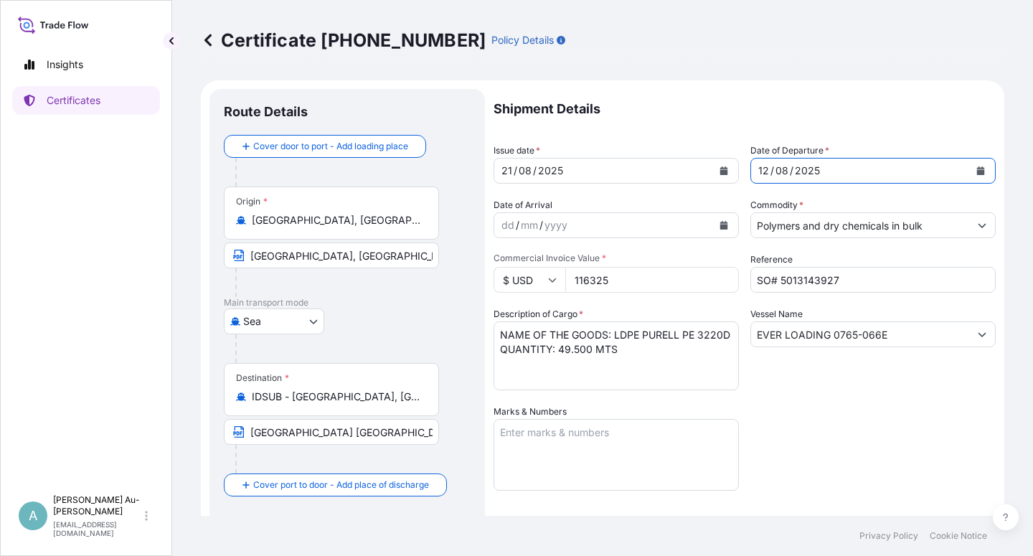
click at [977, 171] on icon "Calendar" at bounding box center [981, 170] width 8 height 9
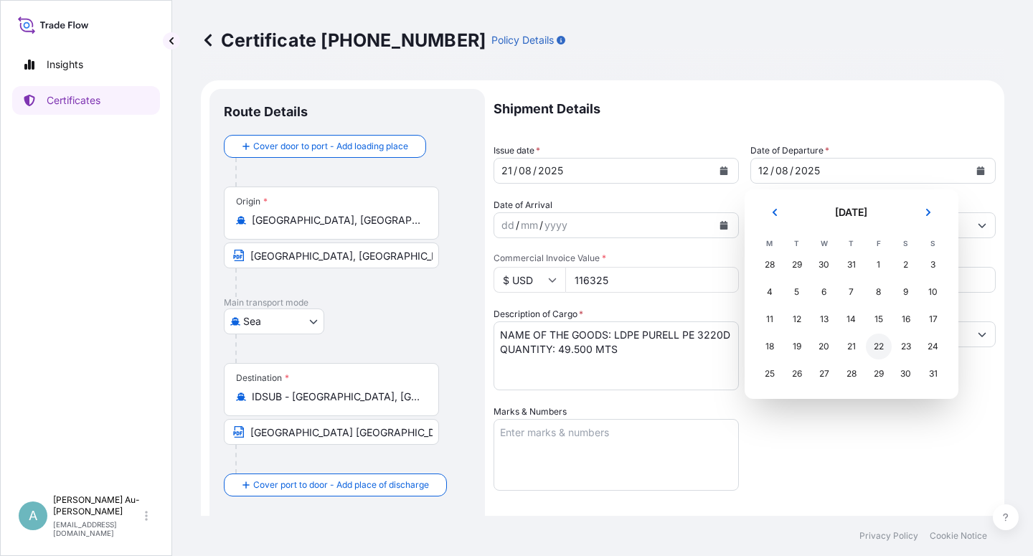
click at [878, 347] on div "22" at bounding box center [879, 347] width 26 height 26
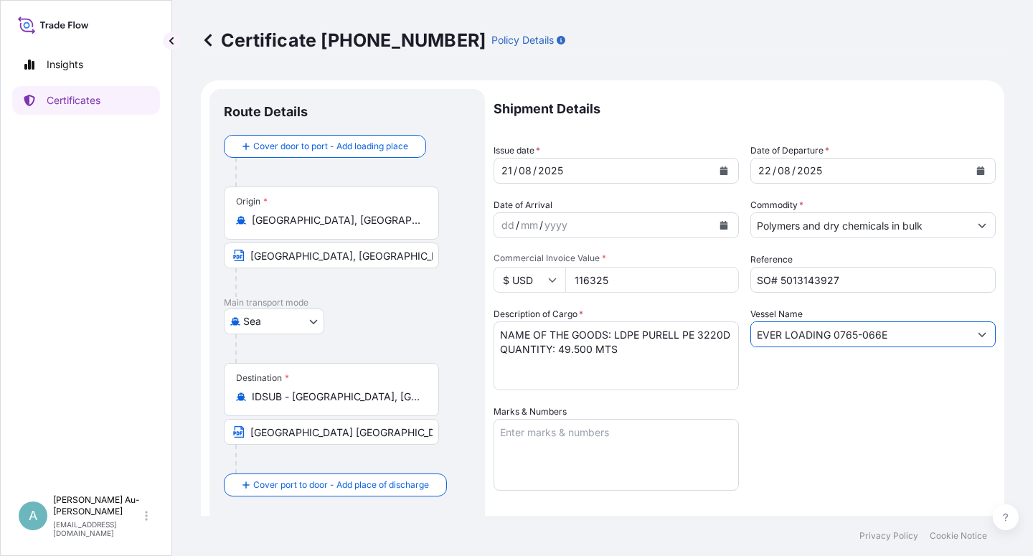
drag, startPoint x: 894, startPoint y: 334, endPoint x: 714, endPoint y: 354, distance: 180.4
click at [751, 347] on input "EVER LOADING 0765-066E" at bounding box center [860, 334] width 218 height 26
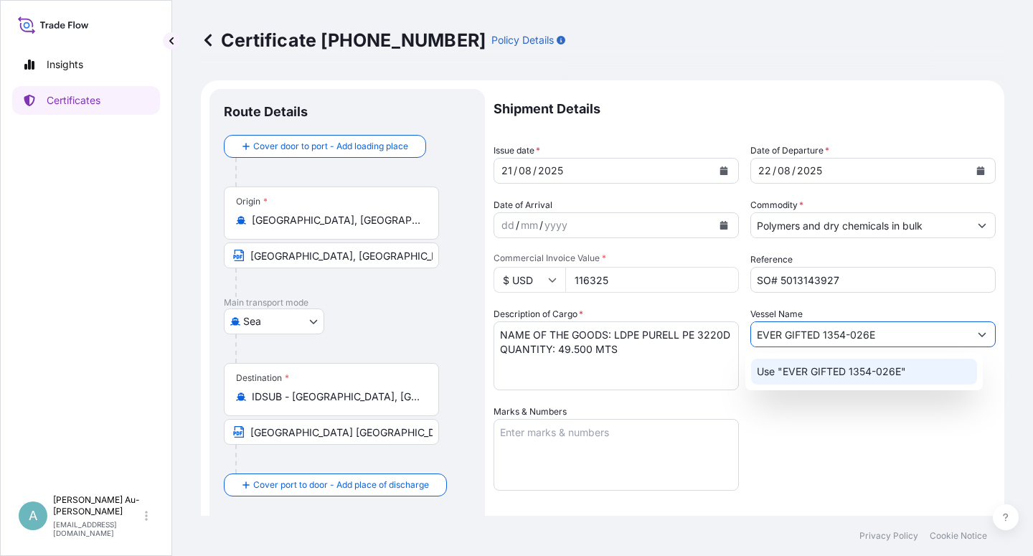
type input "EVER GIFTED 1354-026E"
drag, startPoint x: 799, startPoint y: 433, endPoint x: 800, endPoint y: 422, distance: 10.1
click at [799, 432] on div "Shipment Details Issue date * [DATE] Date of Departure * [DATE] Date of Arrival…" at bounding box center [745, 458] width 502 height 738
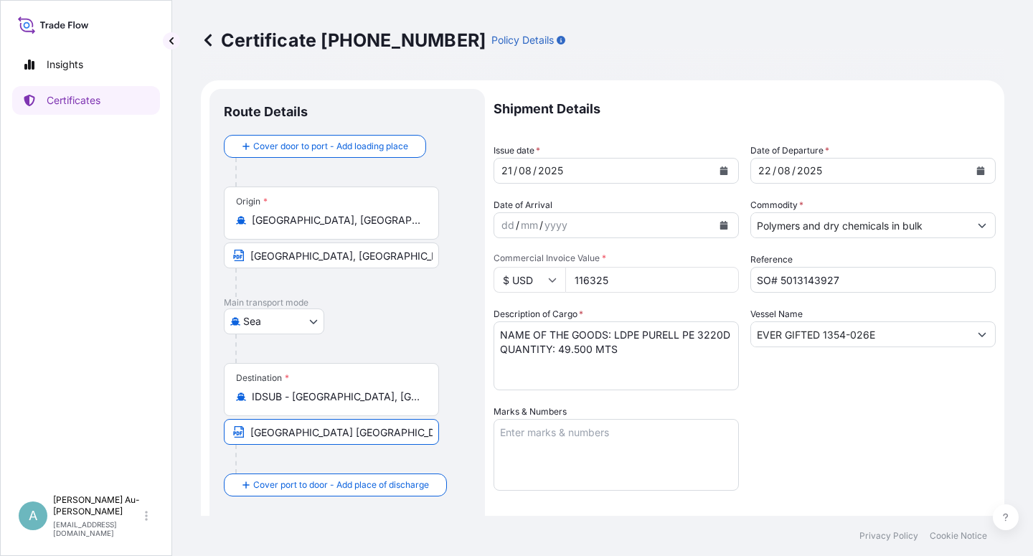
click at [248, 433] on input "[GEOGRAPHIC_DATA] [GEOGRAPHIC_DATA] [GEOGRAPHIC_DATA]" at bounding box center [331, 432] width 215 height 26
click at [262, 436] on input "Text to appear on certificate" at bounding box center [331, 432] width 215 height 26
paste input "[GEOGRAPHIC_DATA] [GEOGRAPHIC_DATA] [GEOGRAPHIC_DATA]"
type input "[GEOGRAPHIC_DATA] [GEOGRAPHIC_DATA] [GEOGRAPHIC_DATA]"
drag, startPoint x: 821, startPoint y: 397, endPoint x: 829, endPoint y: 392, distance: 9.4
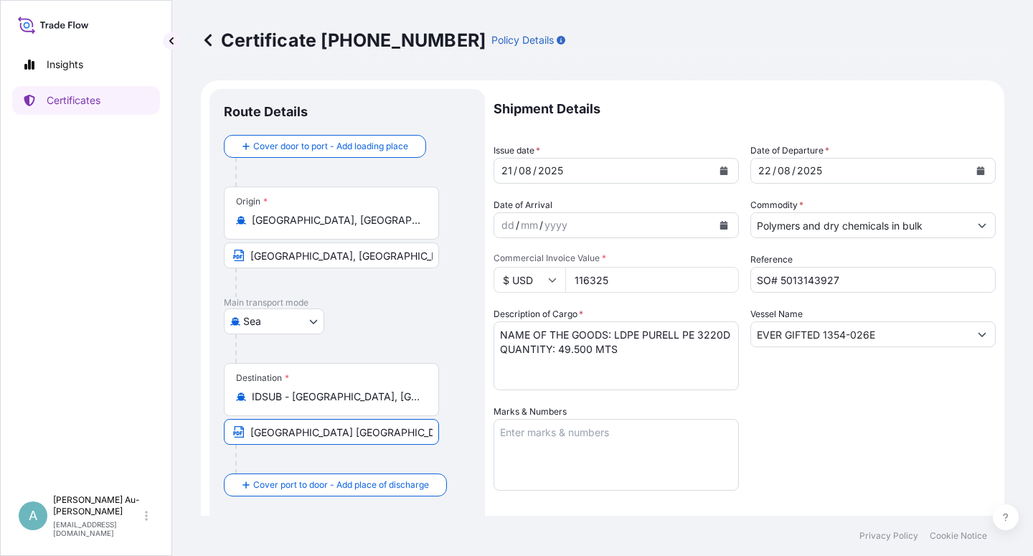
click at [826, 394] on div "Shipment Details Issue date * [DATE] Date of Departure * [DATE] Date of Arrival…" at bounding box center [745, 458] width 502 height 738
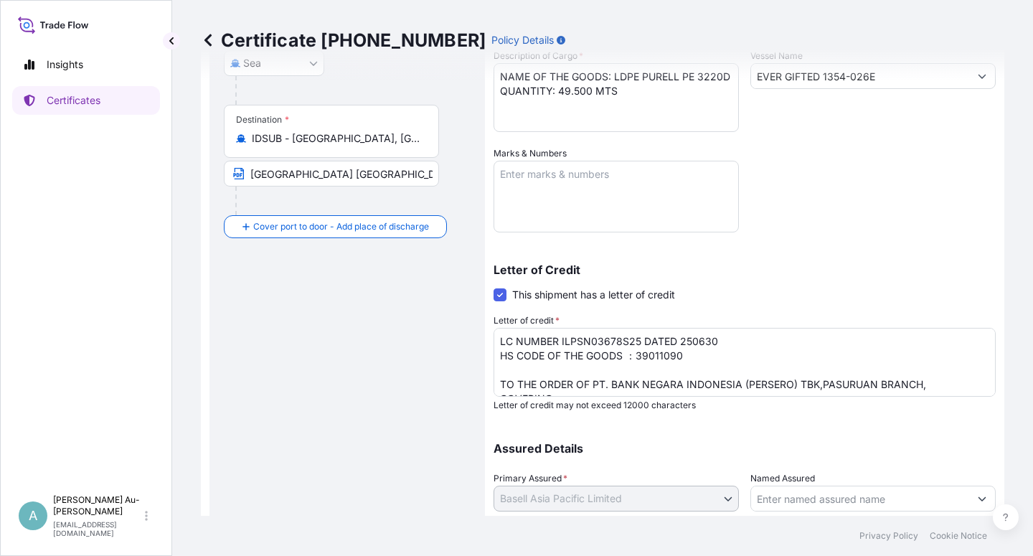
click at [500, 384] on textarea "LC NUMBER ILPSN03678S25 DATED 250630 HS CODE OF THE GOODS ：39011090 TO THE ORDE…" at bounding box center [745, 362] width 502 height 69
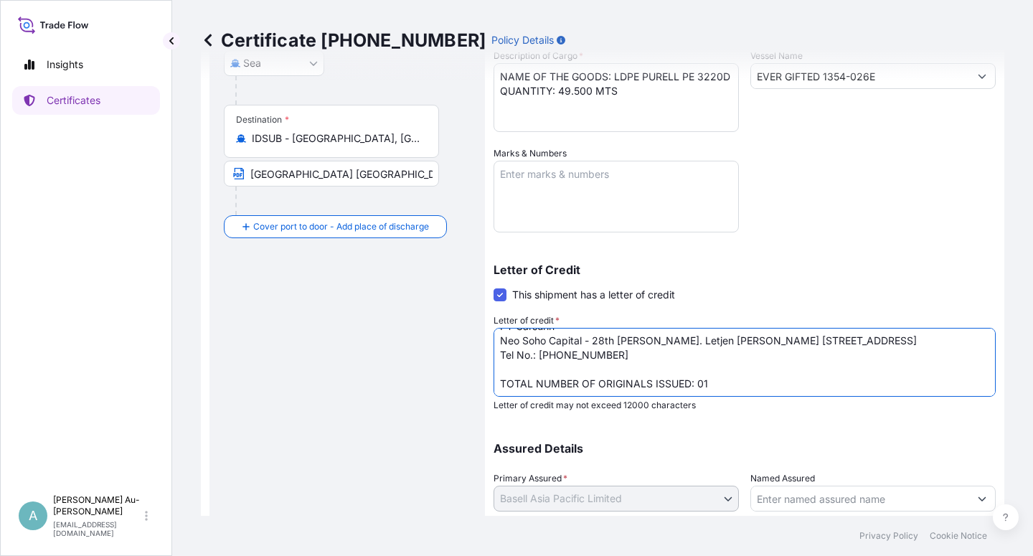
scroll to position [188, 0]
click at [628, 357] on textarea "LC NUMBER ILPSN03678S25 DATED 250630 HS CODE OF THE GOODS ：39011090 TO THE ORDE…" at bounding box center [745, 362] width 502 height 69
click at [498, 371] on textarea "LC NUMBER ILPSN03678S25 DATED 250630 HS CODE OF THE GOODS ：39011090 TO THE ORDE…" at bounding box center [745, 362] width 502 height 69
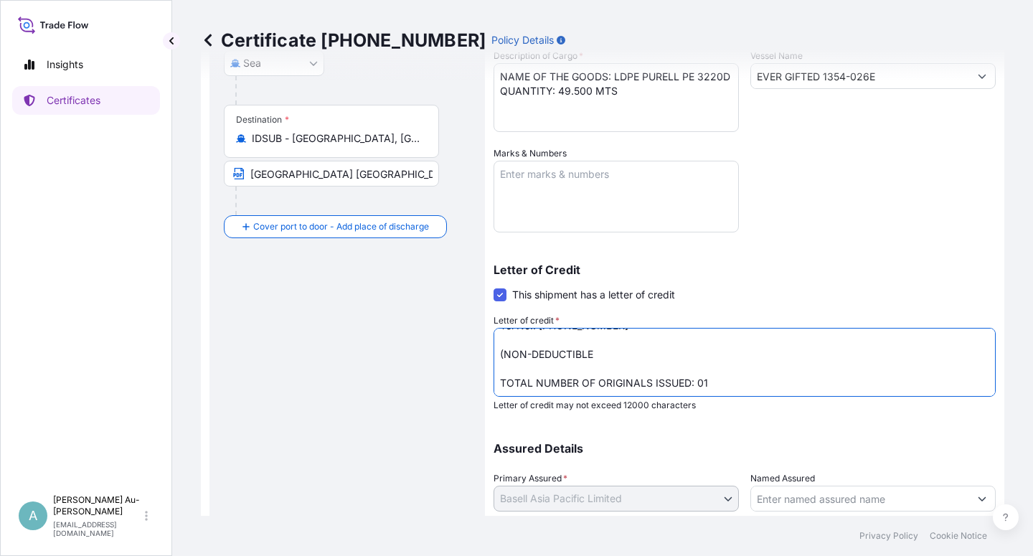
click at [594, 385] on textarea "LC NUMBER ILPSN03678S25 DATED 250630 HS CODE OF THE GOODS ：39011090 TO THE ORDE…" at bounding box center [745, 362] width 502 height 69
click at [702, 379] on textarea "LC NUMBER ILPSN03678S25 DATED 250630 HS CODE OF THE GOODS ：39011090 TO THE ORDE…" at bounding box center [745, 362] width 502 height 69
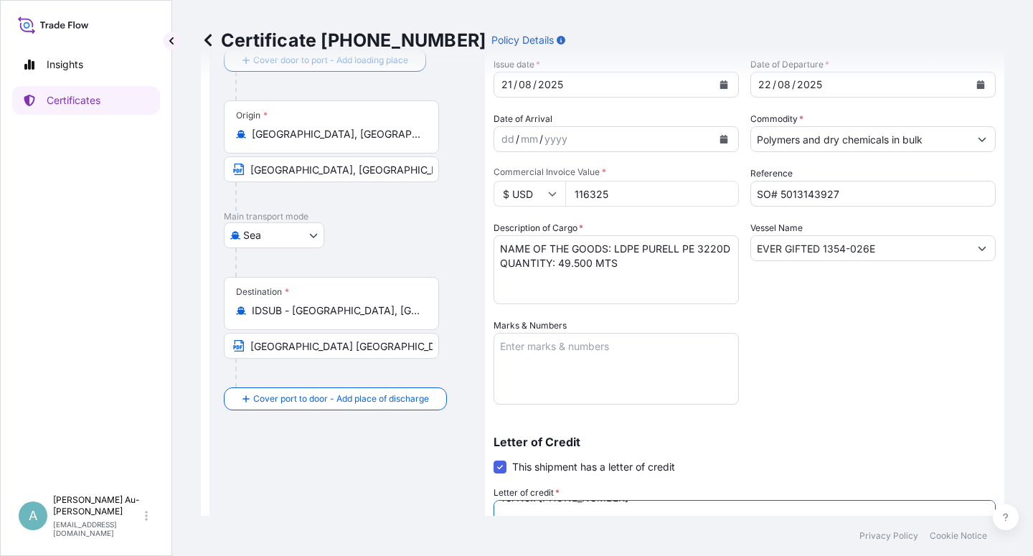
scroll to position [351, 0]
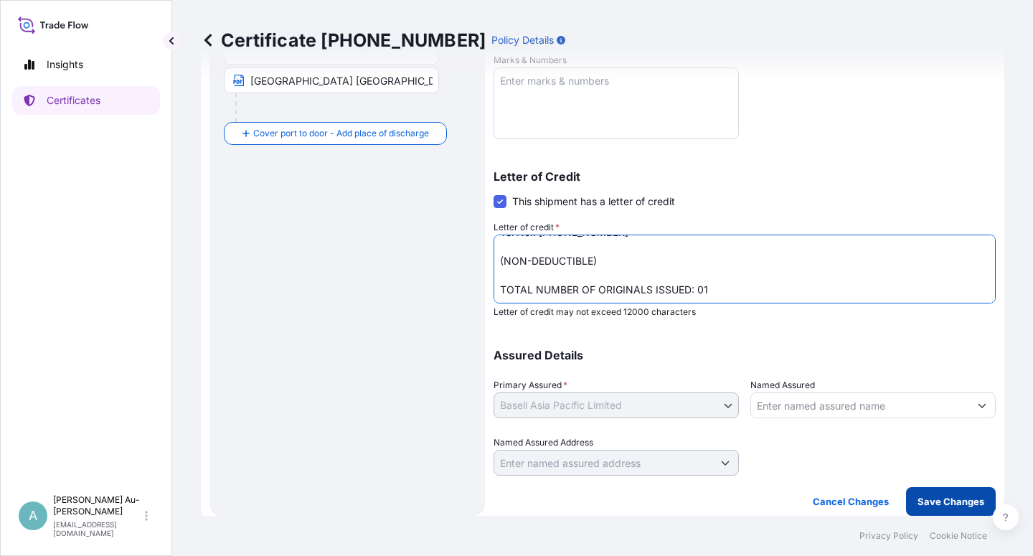
type textarea "LC NUMBER ILPSN03678S25 DATED 250630 HS CODE OF THE GOODS ：39011090 MADE OUT TO…"
click at [917, 501] on p "Save Changes" at bounding box center [950, 501] width 67 height 14
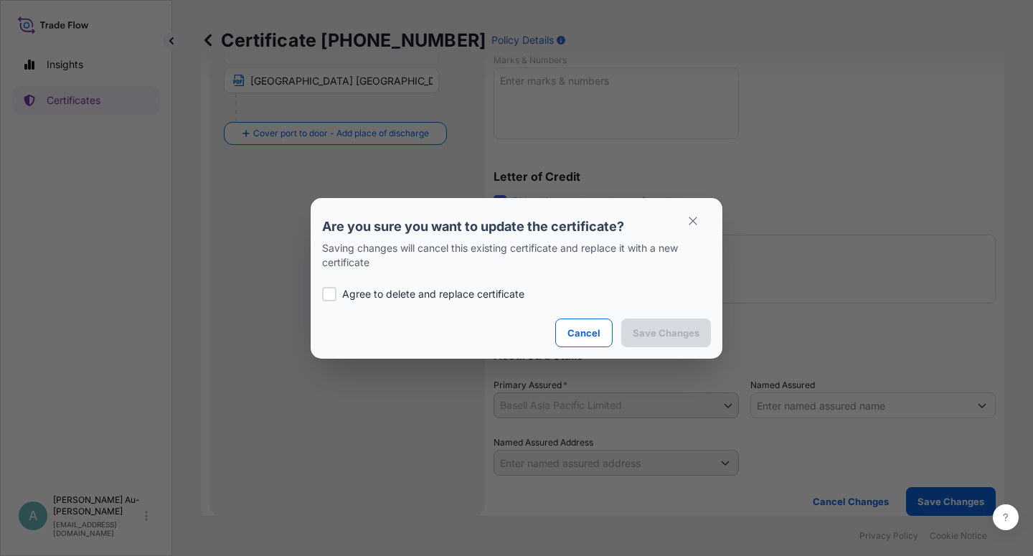
click at [410, 291] on p "Agree to delete and replace certificate" at bounding box center [433, 294] width 182 height 14
checkbox input "true"
click at [656, 332] on p "Save Changes" at bounding box center [666, 333] width 67 height 14
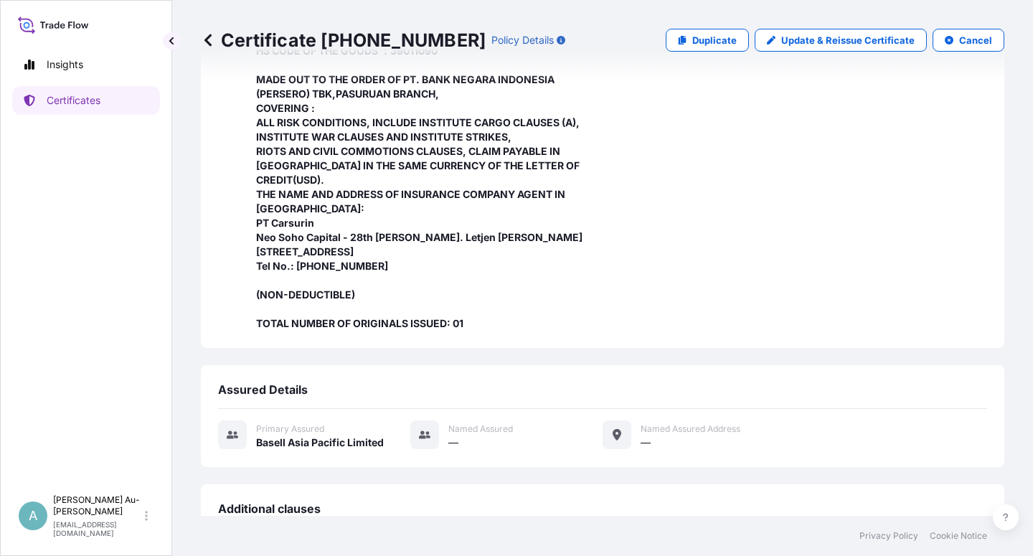
scroll to position [598, 0]
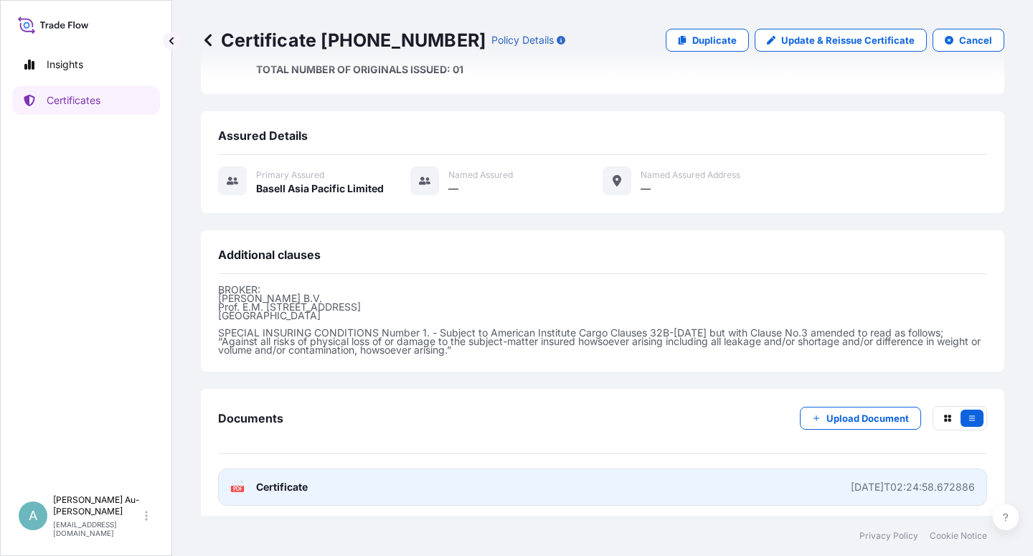
click at [331, 481] on link "PDF Certificate [DATE]T02:24:58.672886" at bounding box center [602, 486] width 769 height 37
